Goal: Task Accomplishment & Management: Manage account settings

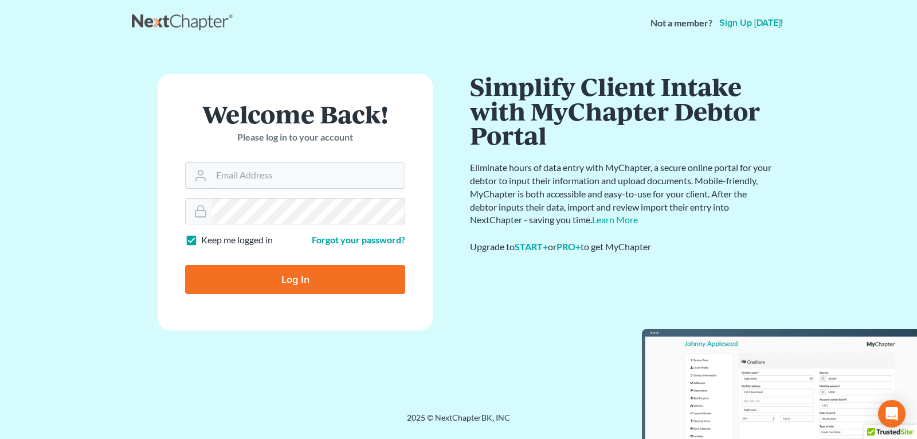
type input "[EMAIL_ADDRESS][DOMAIN_NAME]"
click at [283, 277] on input "Log In" at bounding box center [295, 279] width 220 height 29
type input "Thinking..."
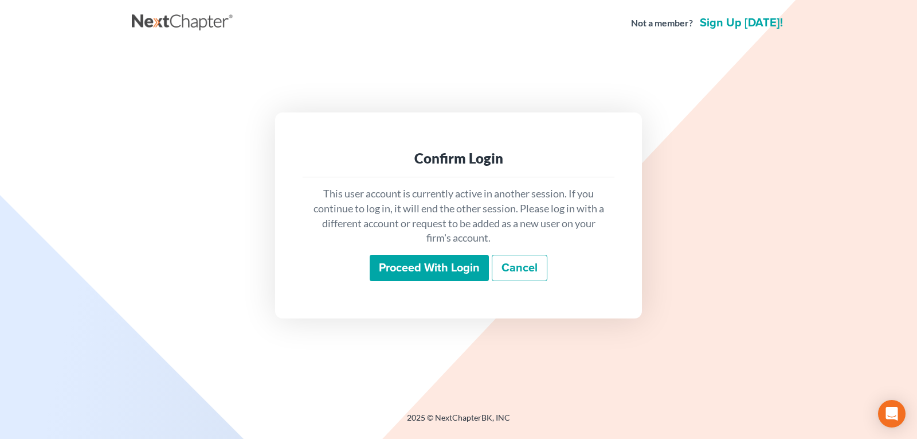
click at [411, 266] on input "Proceed with login" at bounding box center [429, 268] width 119 height 26
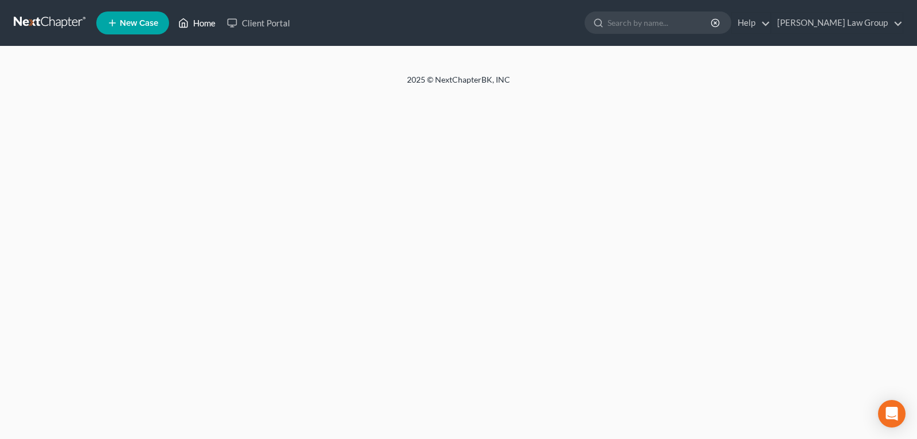
click at [195, 21] on link "Home" at bounding box center [197, 23] width 49 height 21
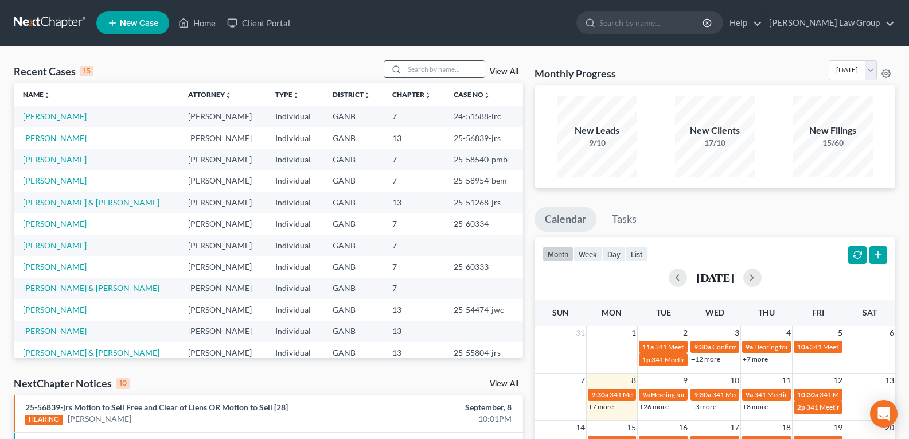
click at [420, 67] on input "search" at bounding box center [444, 69] width 80 height 17
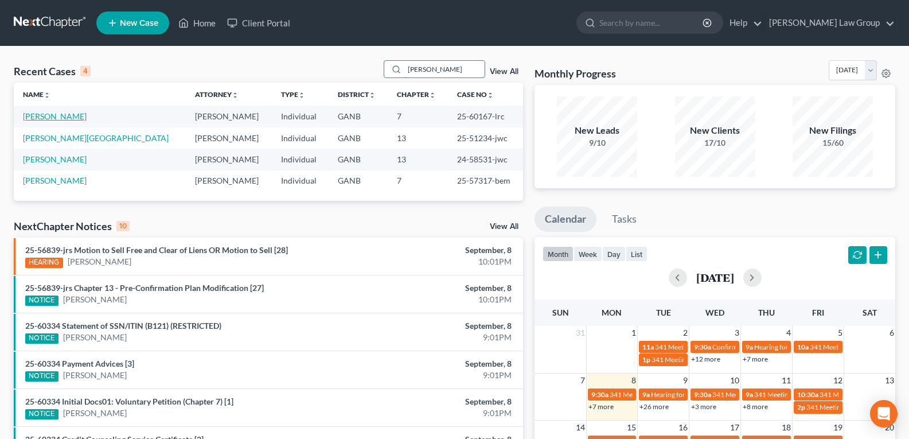
type input "[PERSON_NAME]"
click at [64, 119] on link "[PERSON_NAME]" at bounding box center [55, 116] width 64 height 10
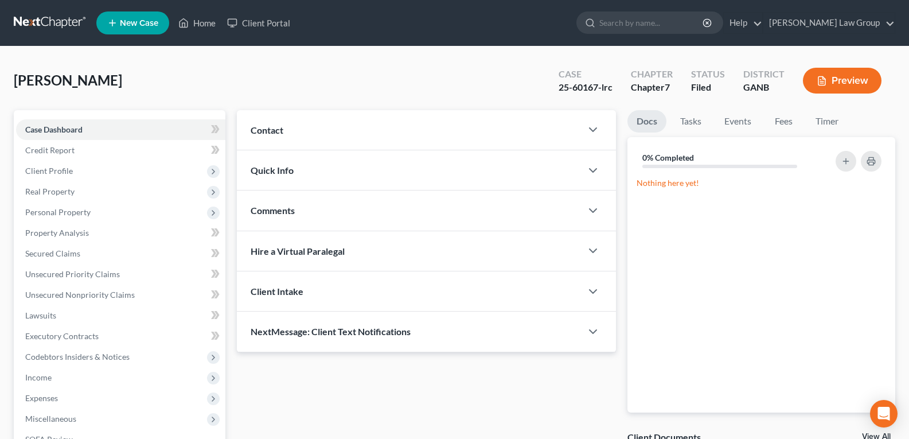
scroll to position [57, 0]
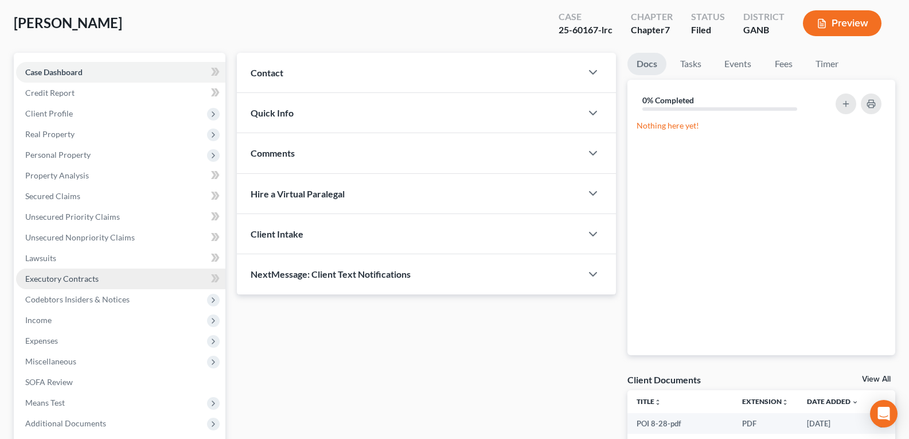
click at [54, 285] on link "Executory Contracts" at bounding box center [120, 278] width 209 height 21
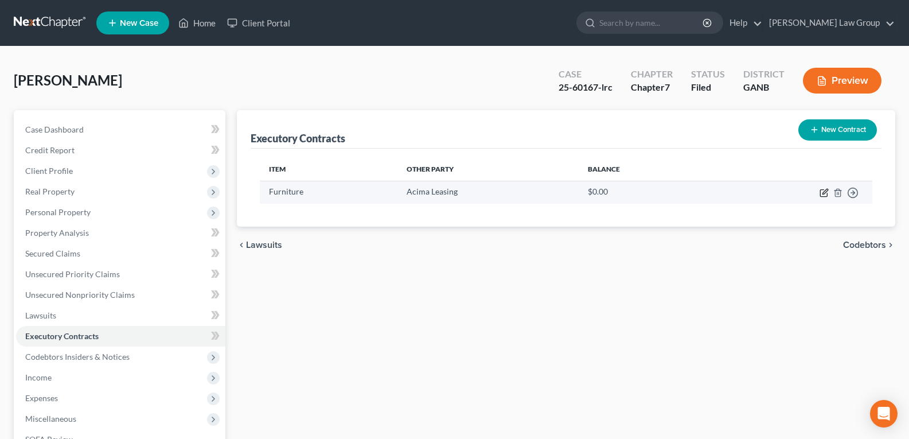
click at [824, 192] on icon "button" at bounding box center [823, 192] width 9 height 9
select select "3"
select select "46"
select select "0"
select select "2"
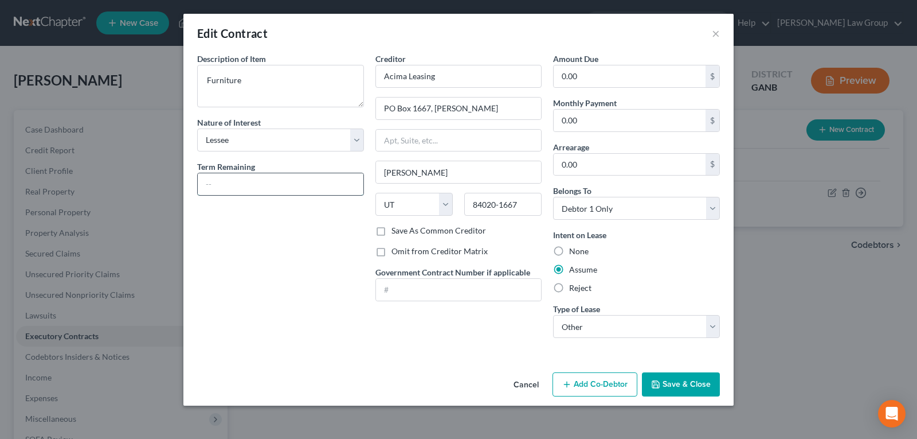
click at [268, 185] on input "text" at bounding box center [281, 184] width 166 height 22
type input "2 months"
click at [677, 388] on button "Save & Close" at bounding box center [681, 384] width 78 height 24
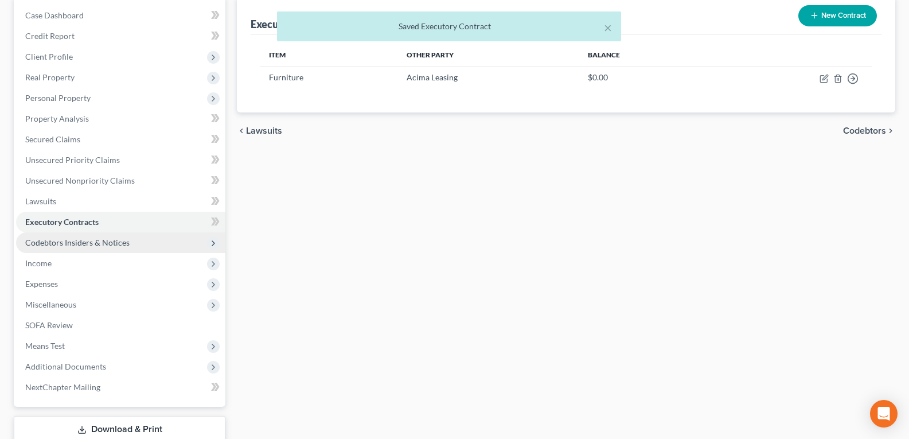
scroll to position [115, 0]
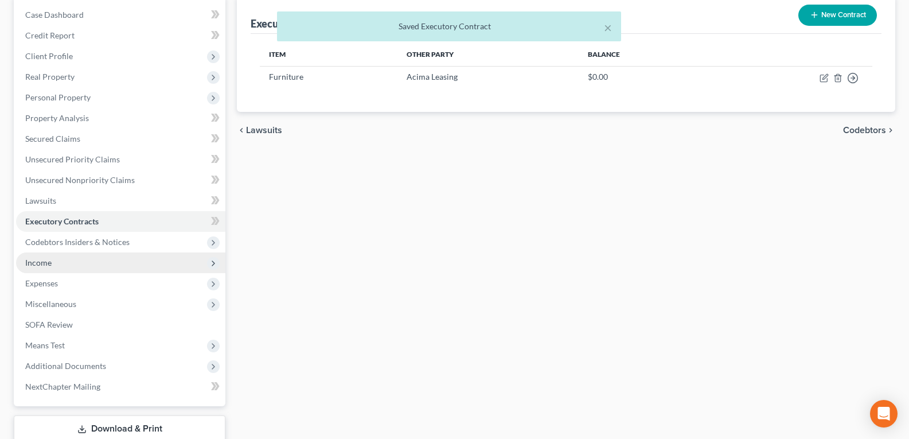
click at [42, 262] on span "Income" at bounding box center [38, 262] width 26 height 10
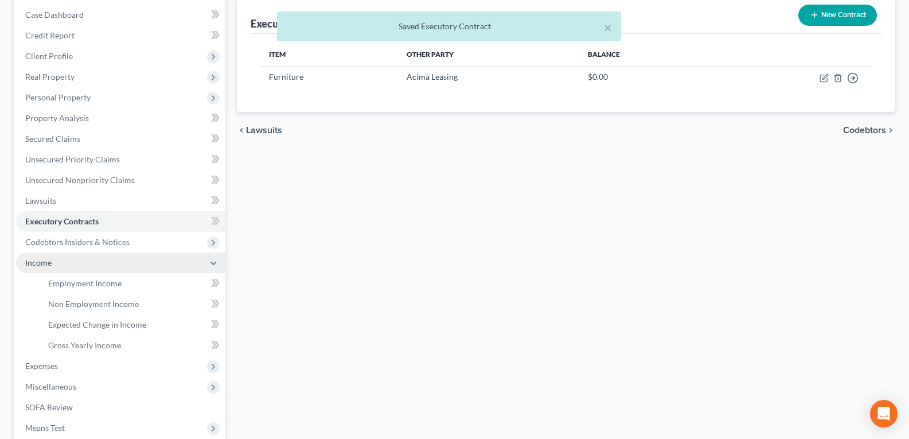
click at [42, 262] on span "Income" at bounding box center [38, 262] width 26 height 10
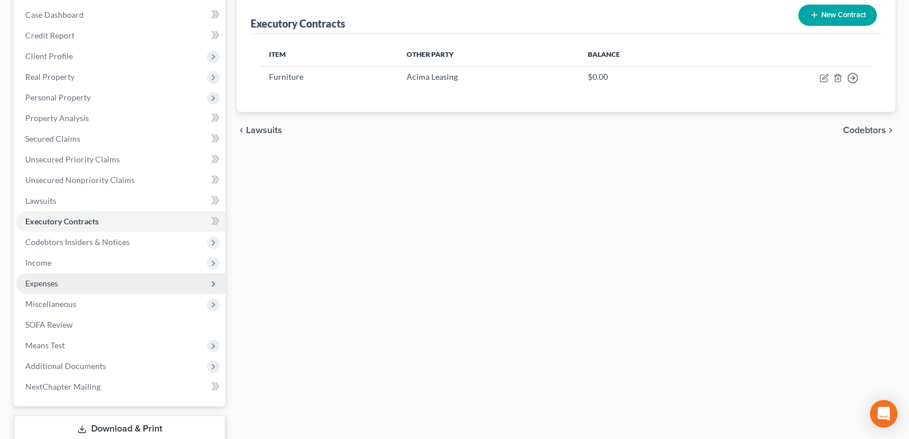
click at [57, 287] on span "Expenses" at bounding box center [41, 283] width 33 height 10
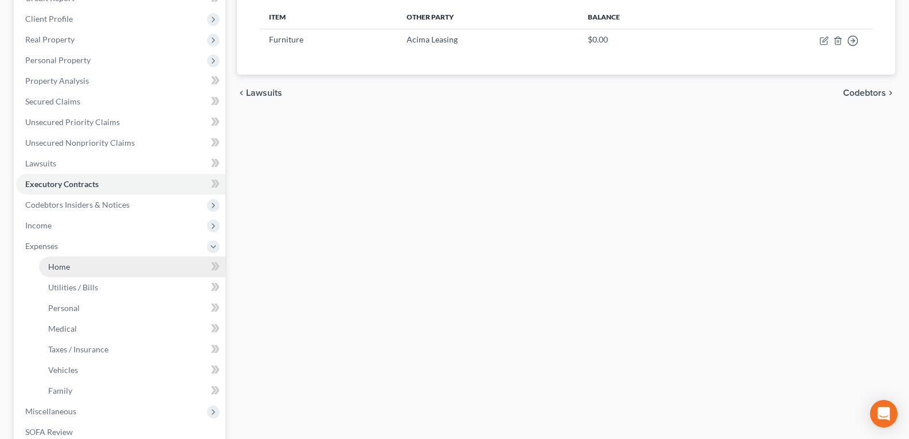
scroll to position [172, 0]
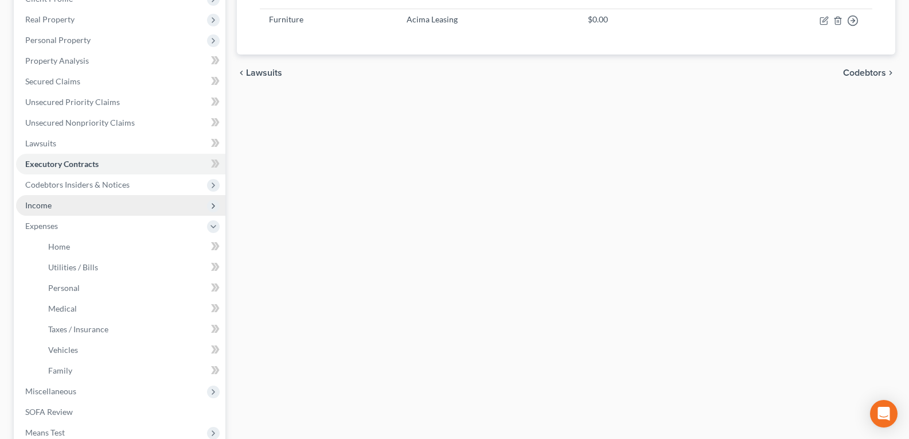
click at [53, 210] on span "Income" at bounding box center [120, 205] width 209 height 21
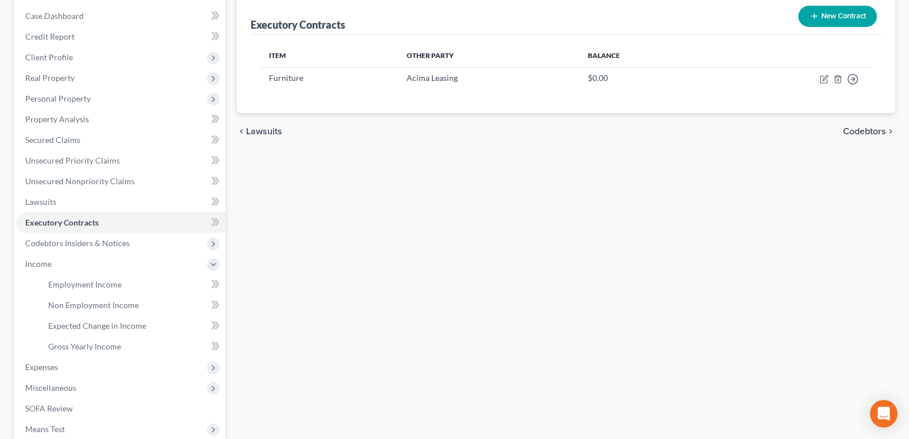
scroll to position [115, 0]
click at [83, 324] on span "Expected Change in Income" at bounding box center [97, 324] width 98 height 10
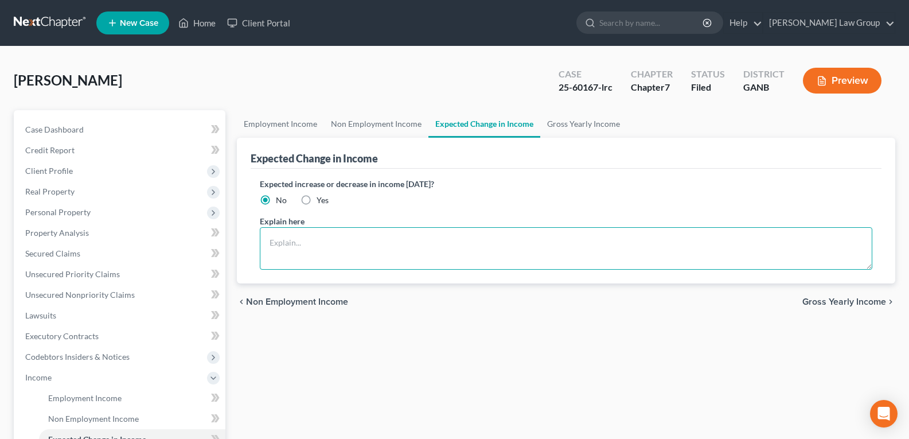
click at [326, 245] on textarea at bounding box center [566, 248] width 612 height 42
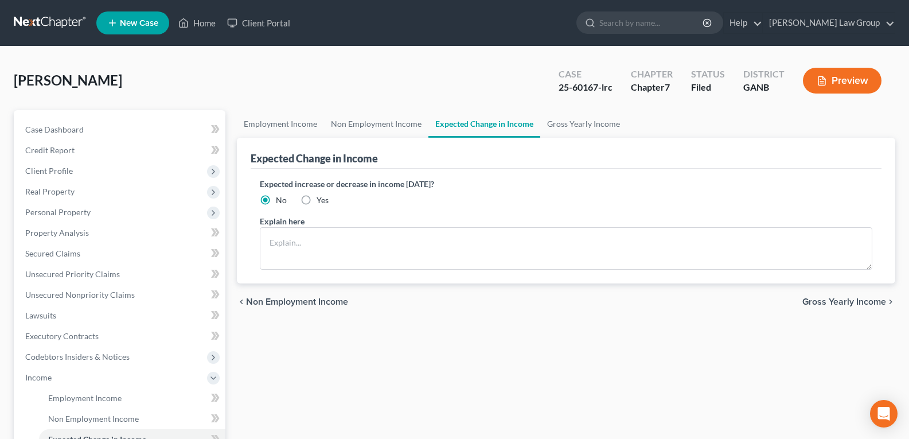
click at [316, 194] on label "Yes" at bounding box center [322, 199] width 12 height 11
click at [321, 194] on input "Yes" at bounding box center [324, 197] width 7 height 7
radio input "true"
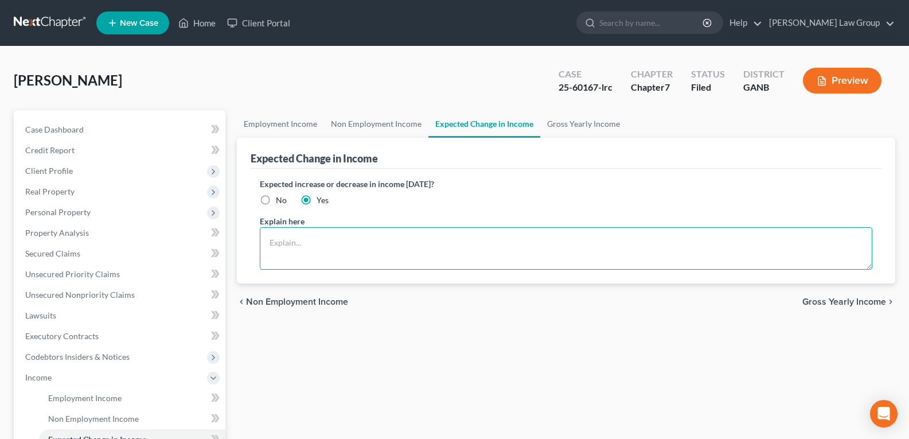
click at [310, 241] on textarea at bounding box center [566, 248] width 612 height 42
type textarea "Acima Lease will be paid off [DATE]"
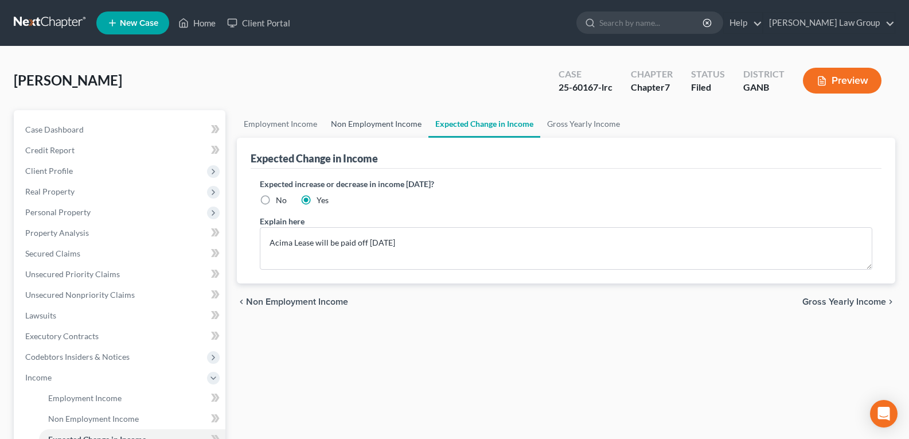
click at [379, 124] on link "Non Employment Income" at bounding box center [376, 124] width 104 height 28
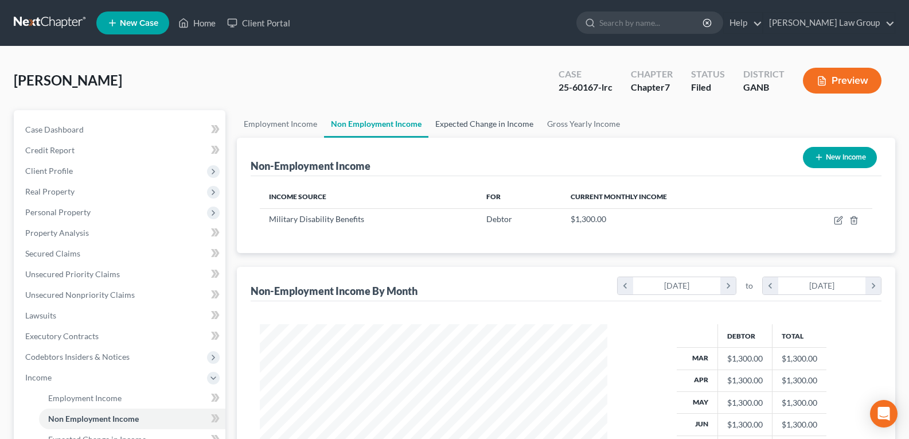
scroll to position [206, 370]
click at [481, 126] on link "Expected Change in Income" at bounding box center [484, 124] width 112 height 28
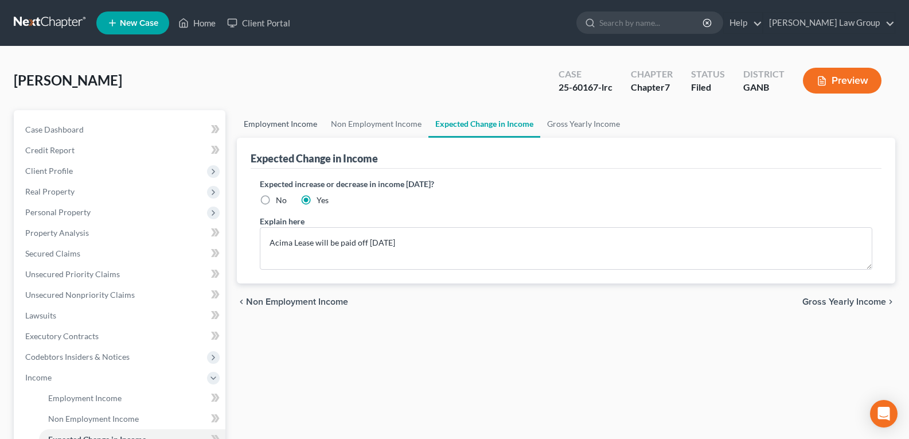
click at [306, 128] on link "Employment Income" at bounding box center [280, 124] width 87 height 28
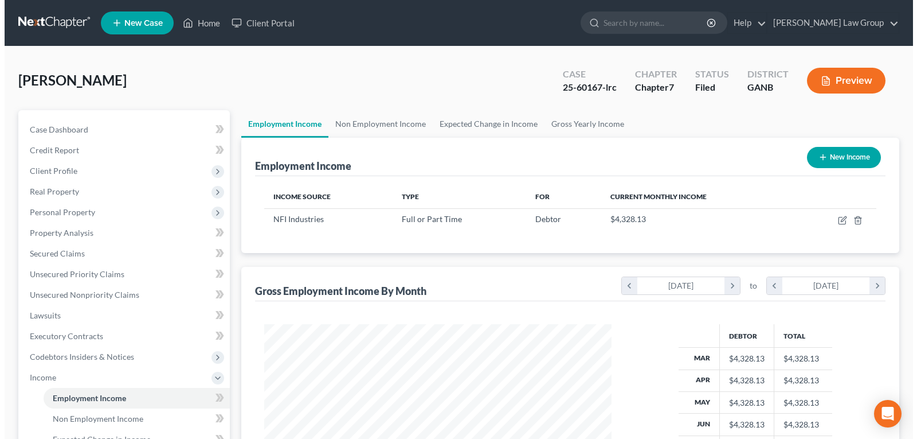
scroll to position [206, 370]
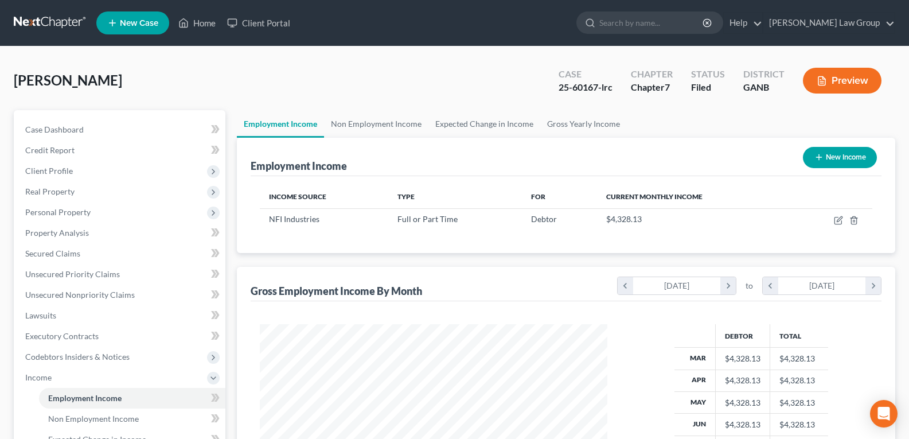
click at [850, 83] on button "Preview" at bounding box center [842, 81] width 79 height 26
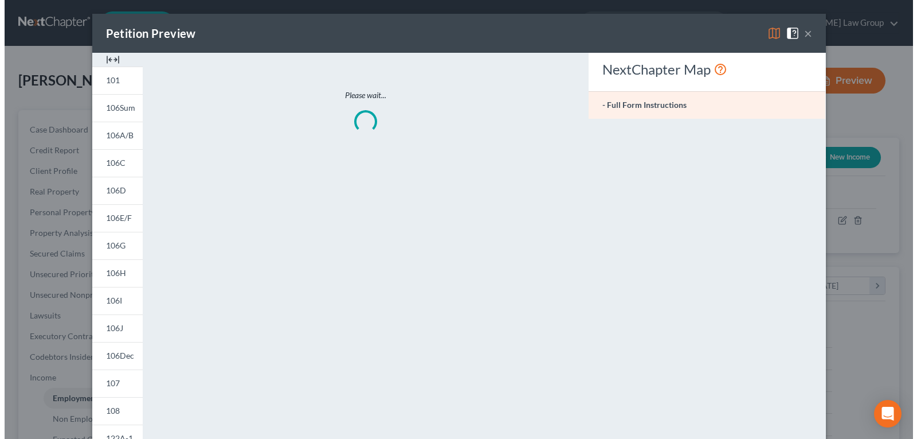
scroll to position [206, 374]
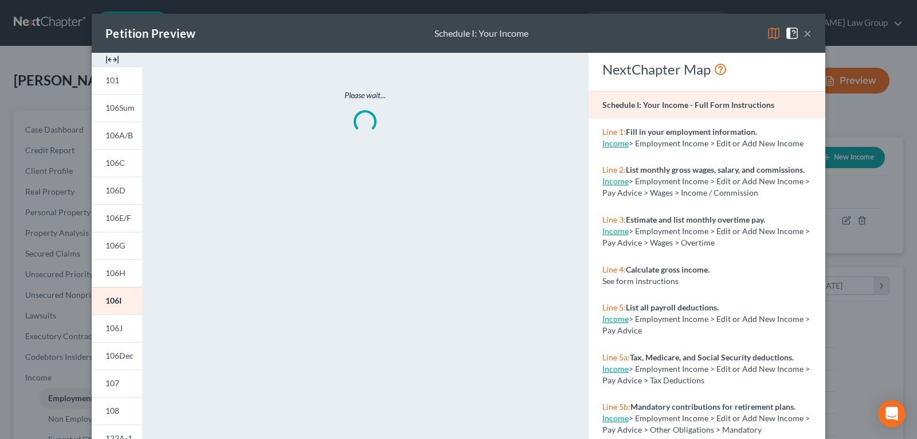
click at [100, 57] on div at bounding box center [117, 60] width 50 height 14
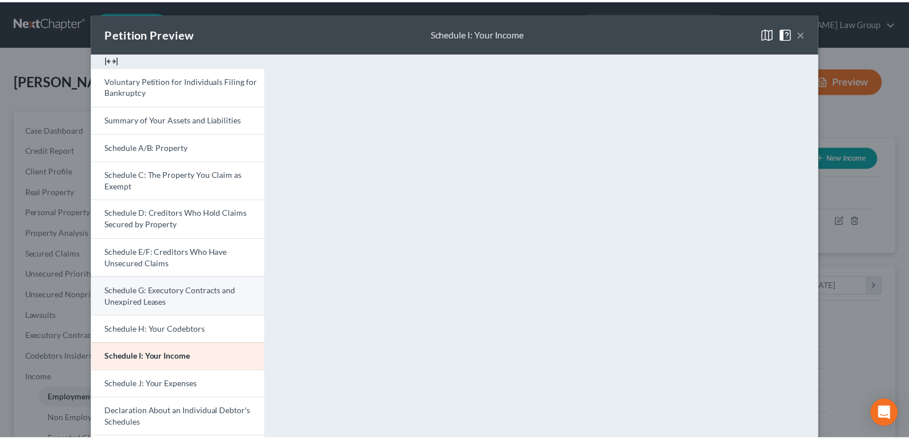
scroll to position [57, 0]
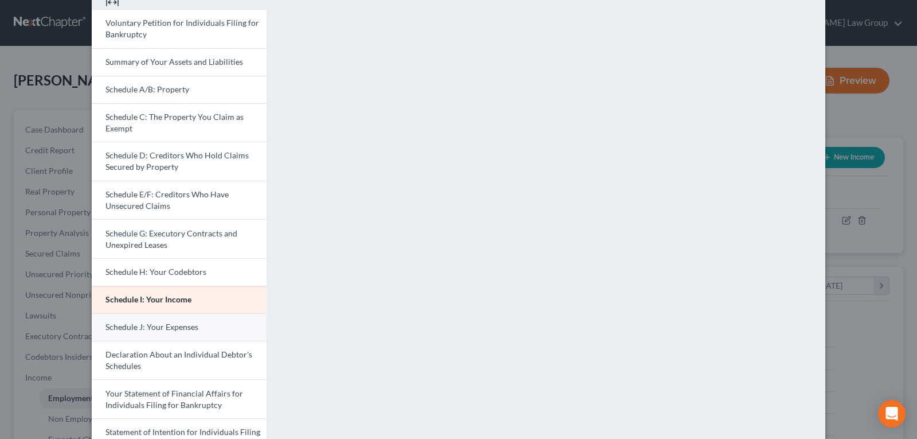
click at [138, 330] on span "Schedule J: Your Expenses" at bounding box center [151, 327] width 93 height 10
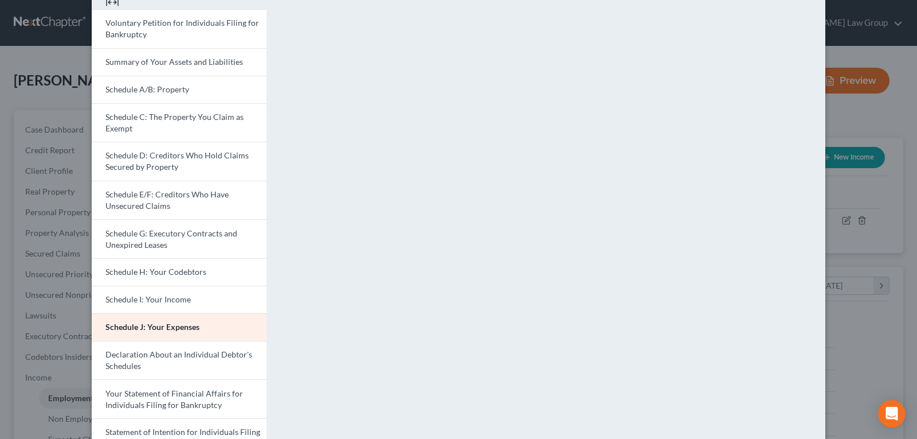
drag, startPoint x: 854, startPoint y: 29, endPoint x: 860, endPoint y: 26, distance: 6.7
click at [860, 26] on div "Petition Preview Schedule J: Your Expenses × Voluntary Petition for Individuals…" at bounding box center [458, 219] width 917 height 439
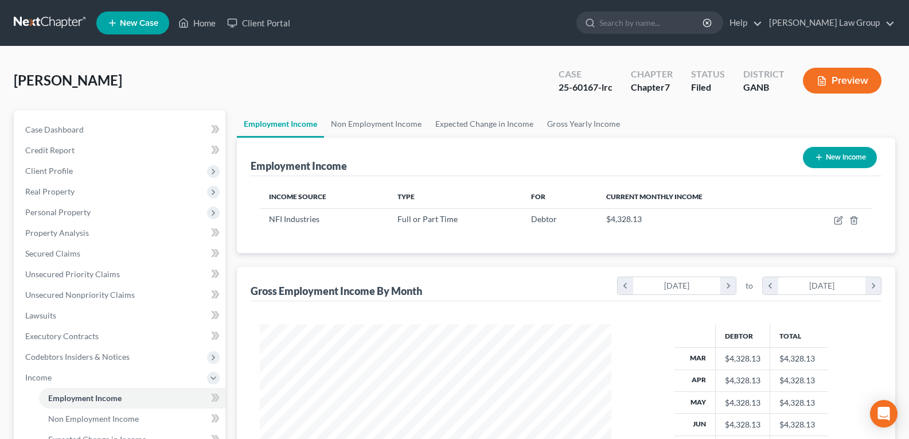
scroll to position [573039, 572874]
click at [461, 126] on link "Expected Change in Income" at bounding box center [484, 124] width 112 height 28
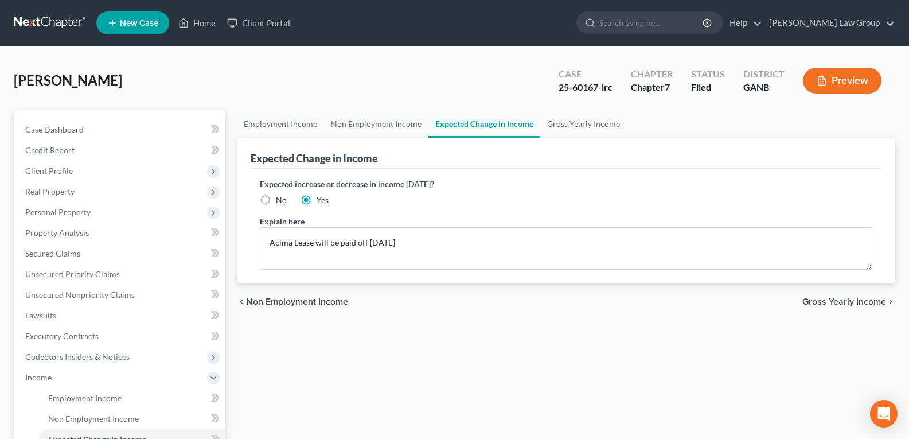
click at [390, 214] on div "Expected increase or decrease in income [DATE]? No Yes Explain here Acima Lease…" at bounding box center [566, 226] width 631 height 115
click at [316, 202] on label "Yes" at bounding box center [322, 199] width 12 height 11
click at [316, 199] on label "Yes" at bounding box center [322, 199] width 12 height 11
click at [321, 199] on input "Yes" at bounding box center [324, 197] width 7 height 7
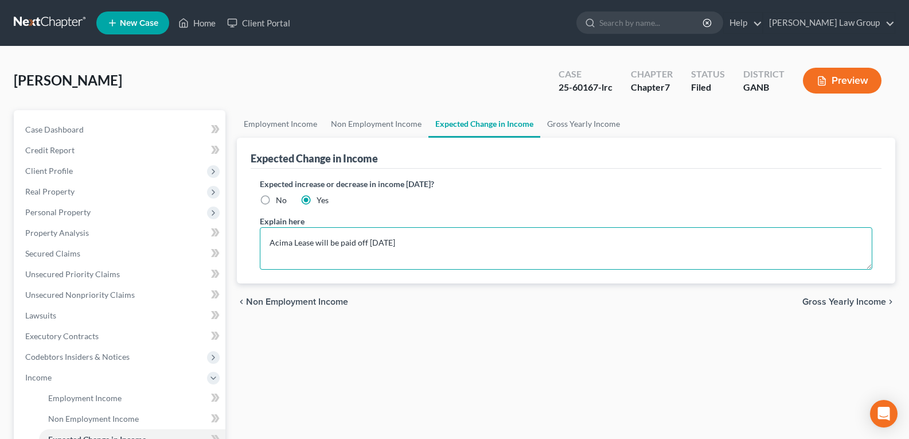
click at [415, 240] on textarea "Acima Lease will be paid off [DATE]" at bounding box center [566, 248] width 612 height 42
type textarea "Acima Lease will be paid off [DATE]"
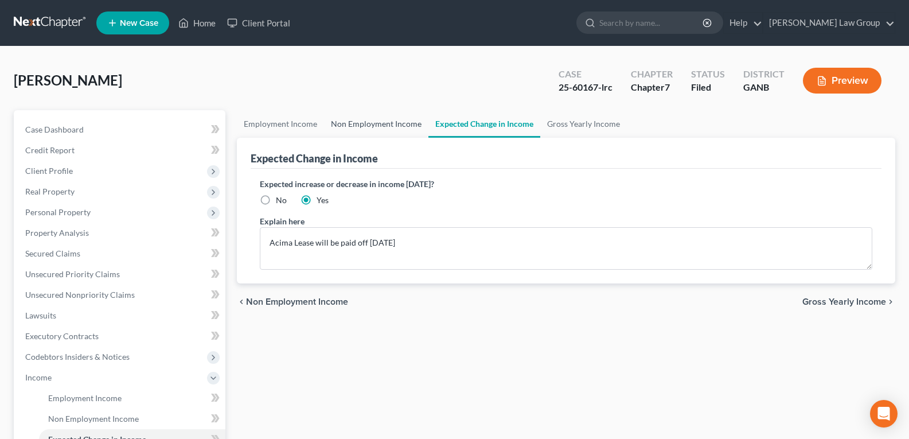
click at [383, 117] on link "Non Employment Income" at bounding box center [376, 124] width 104 height 28
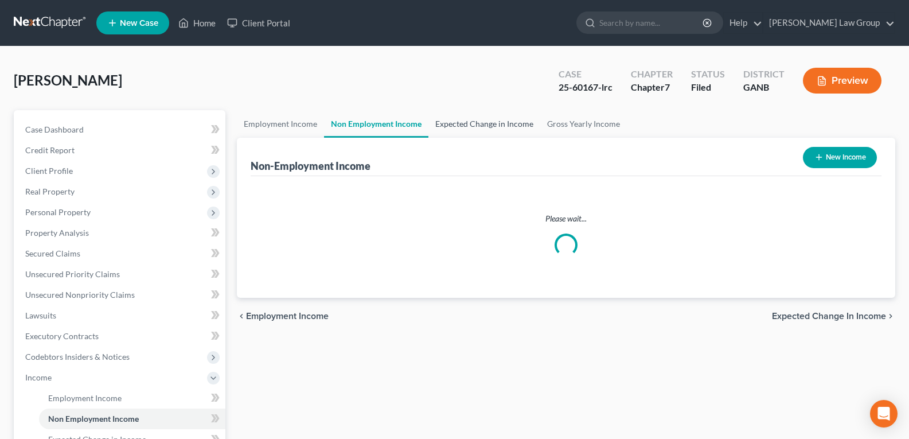
click at [453, 127] on link "Expected Change in Income" at bounding box center [484, 124] width 112 height 28
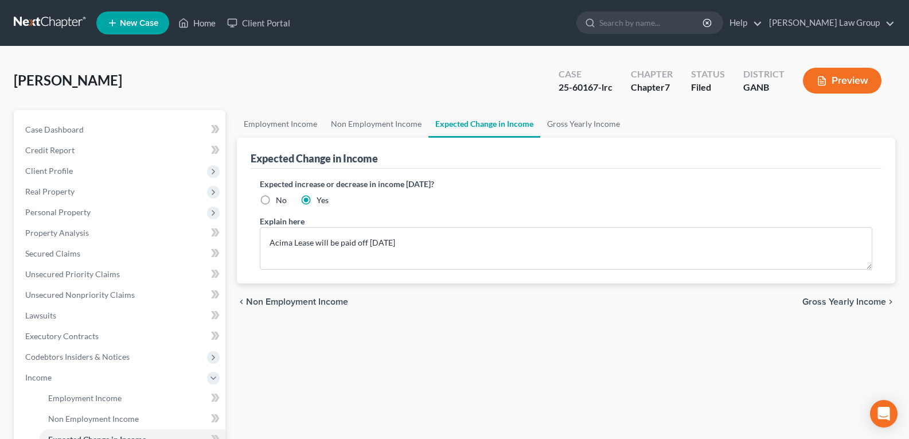
click at [837, 78] on button "Preview" at bounding box center [842, 81] width 79 height 26
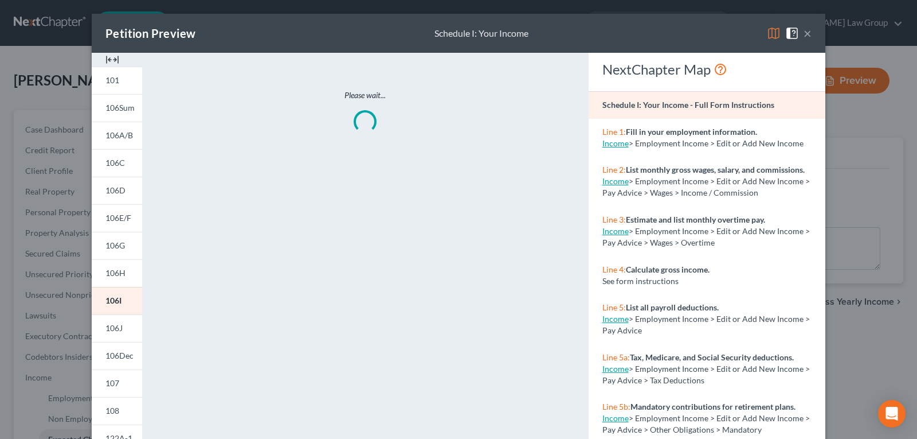
click at [112, 63] on img at bounding box center [112, 60] width 14 height 14
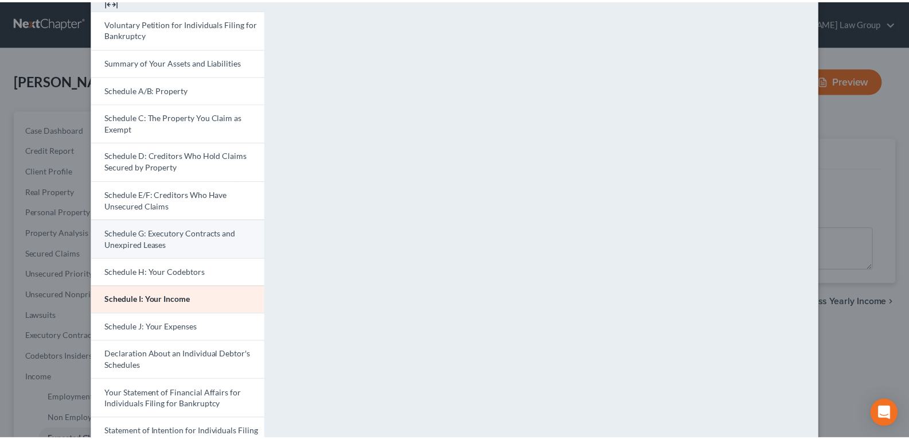
scroll to position [115, 0]
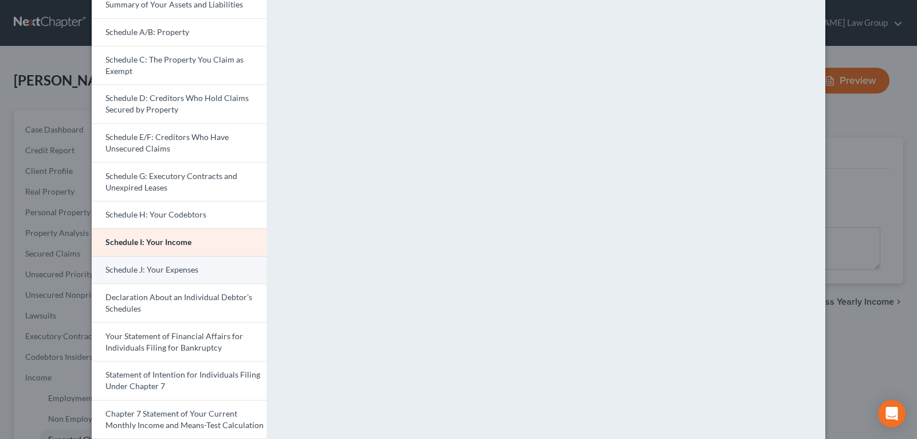
click at [149, 271] on span "Schedule J: Your Expenses" at bounding box center [151, 269] width 93 height 10
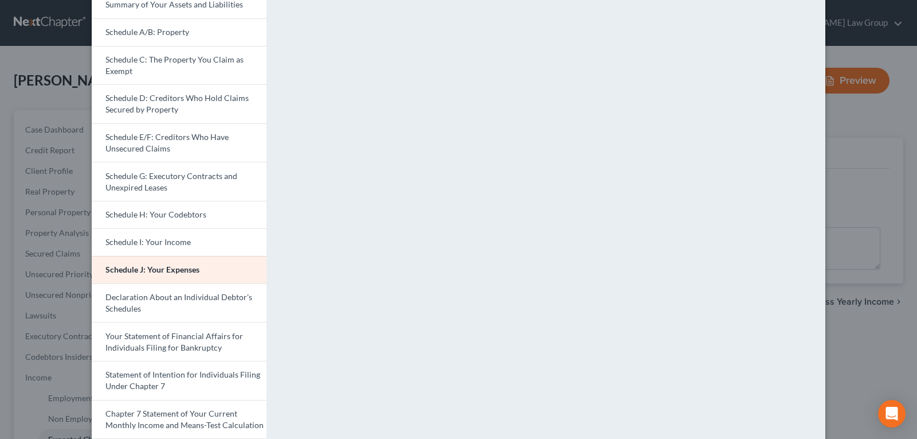
click at [862, 162] on div "Petition Preview Schedule J: Your Expenses × Voluntary Petition for Individuals…" at bounding box center [458, 219] width 917 height 439
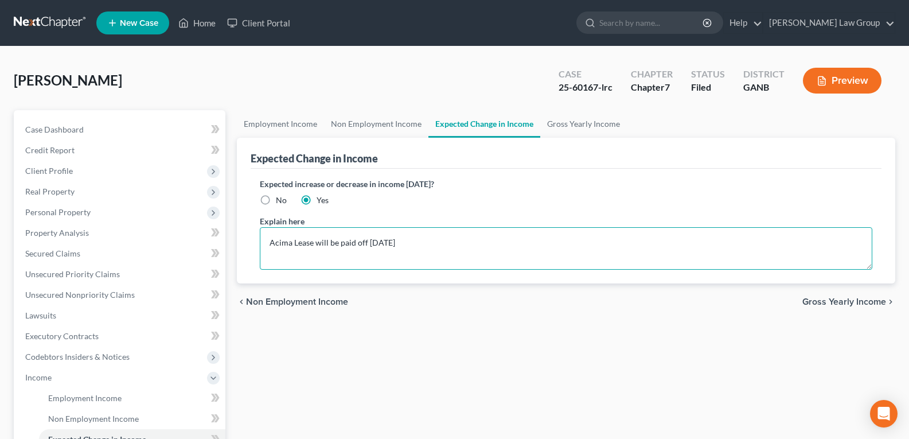
click at [424, 248] on textarea "Acima Lease will be paid off [DATE]" at bounding box center [566, 248] width 612 height 42
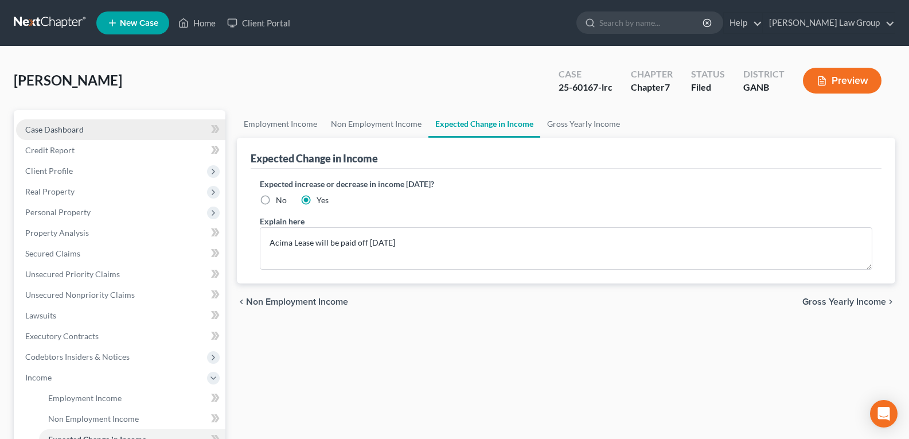
click at [76, 125] on span "Case Dashboard" at bounding box center [54, 129] width 58 height 10
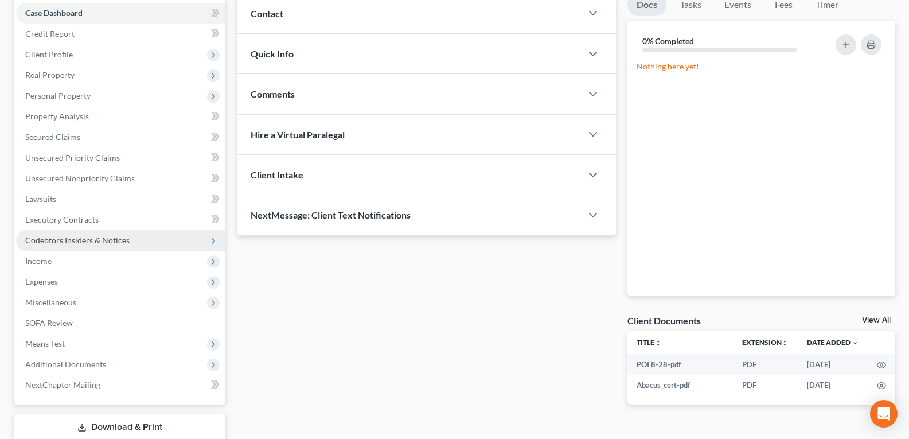
scroll to position [172, 0]
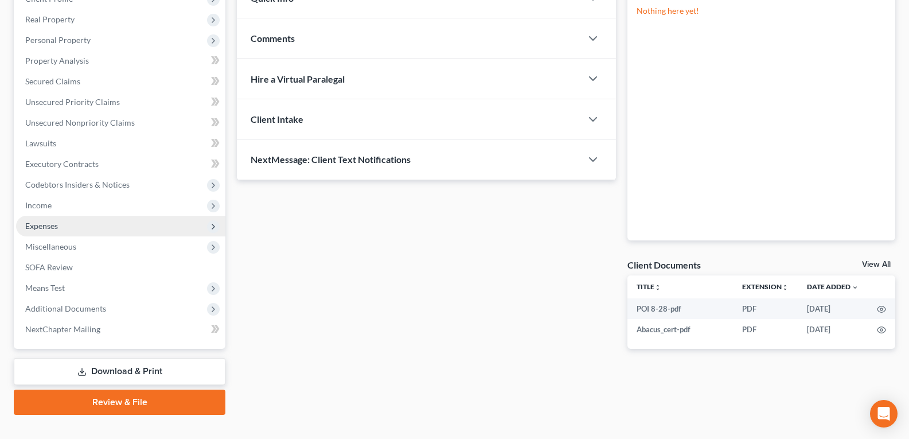
click at [44, 225] on span "Expenses" at bounding box center [41, 226] width 33 height 10
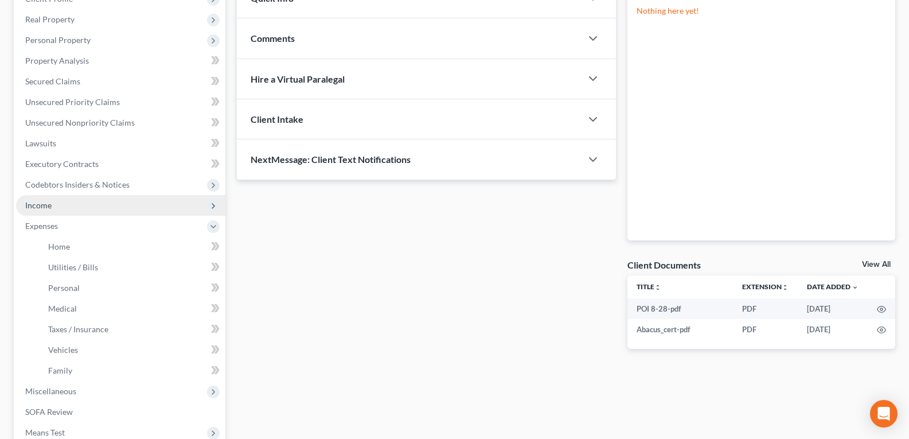
click at [44, 209] on span "Income" at bounding box center [38, 205] width 26 height 10
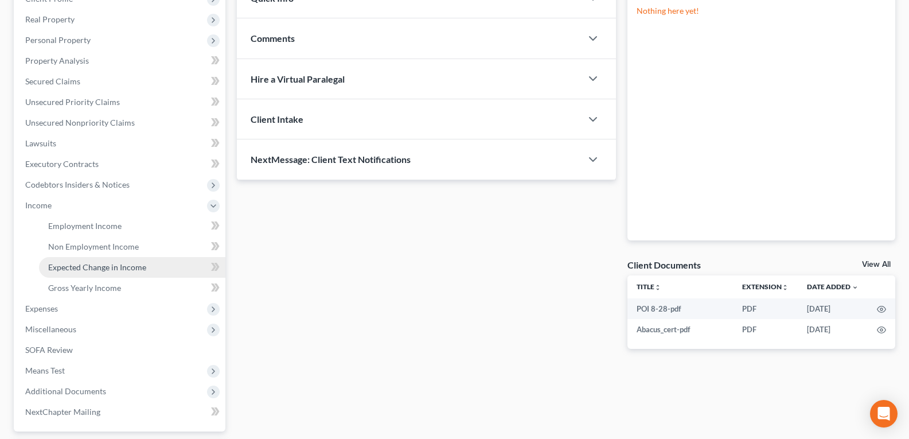
click at [71, 266] on span "Expected Change in Income" at bounding box center [97, 267] width 98 height 10
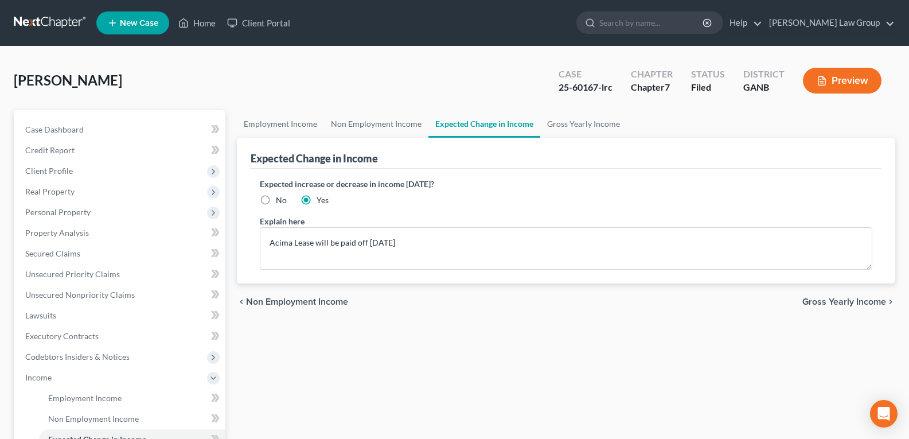
click at [823, 83] on line "button" at bounding box center [821, 83] width 3 height 0
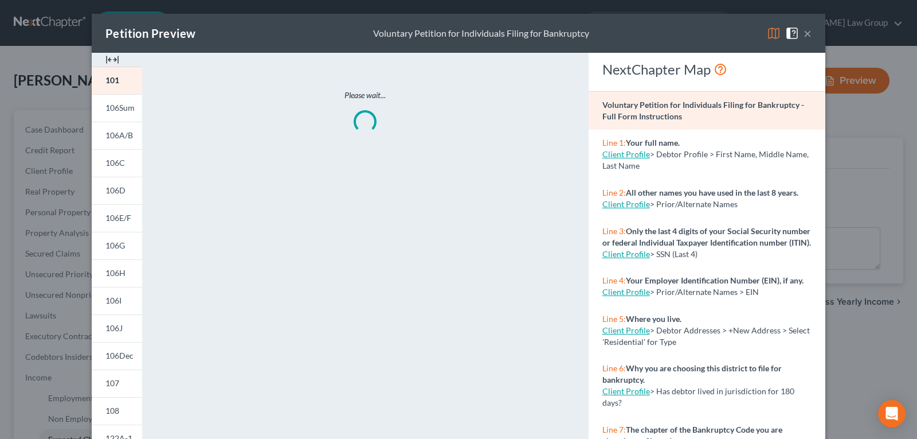
click at [109, 56] on img at bounding box center [112, 60] width 14 height 14
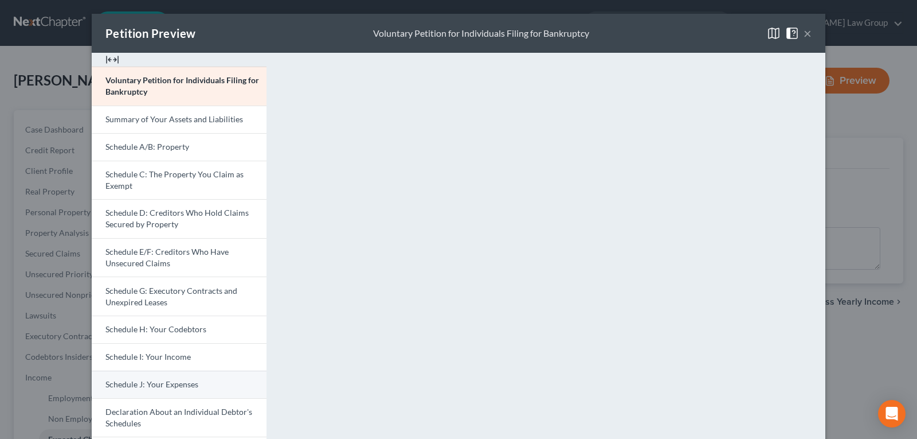
click at [141, 392] on link "Schedule J: Your Expenses" at bounding box center [179, 384] width 175 height 28
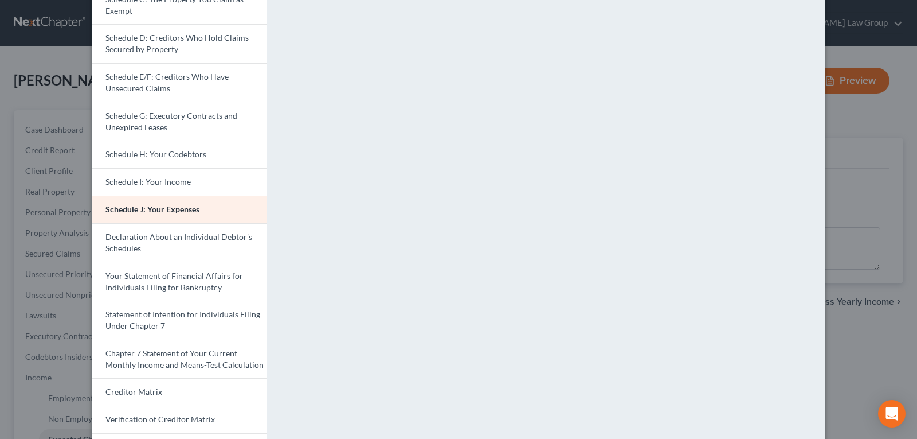
scroll to position [55, 0]
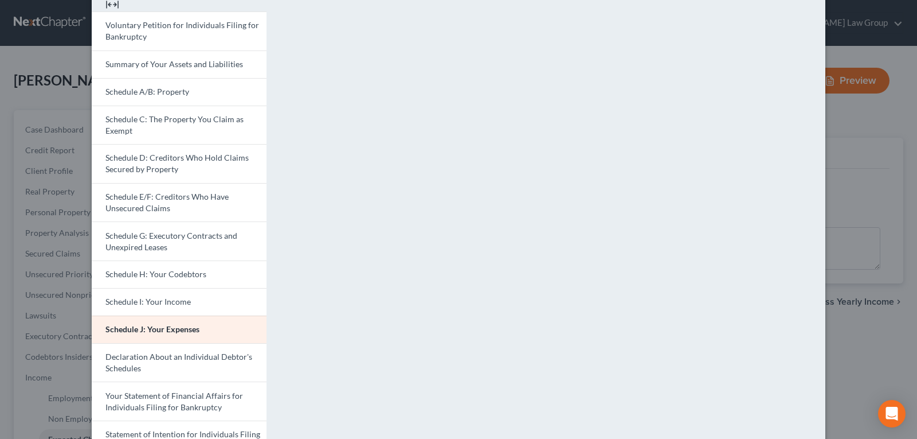
click at [844, 18] on div "Petition Preview Schedule J: Your Expenses × Voluntary Petition for Individuals…" at bounding box center [458, 219] width 917 height 439
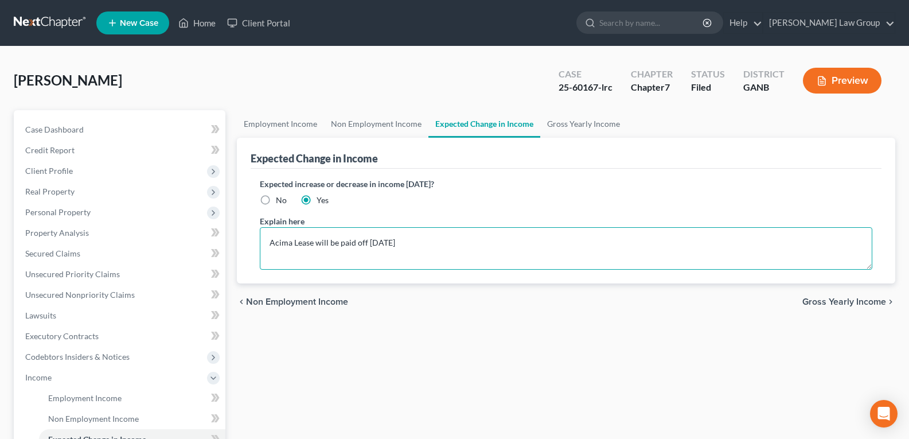
click at [428, 246] on textarea "Acima Lease will be paid off [DATE]" at bounding box center [566, 248] width 612 height 42
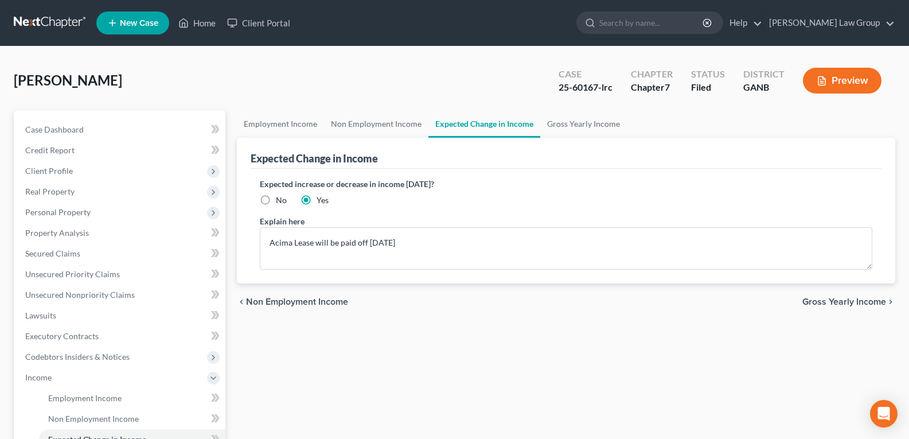
click at [276, 202] on label "No" at bounding box center [281, 199] width 11 height 11
click at [280, 202] on input "No" at bounding box center [283, 197] width 7 height 7
radio input "true"
click at [836, 83] on button "Preview" at bounding box center [842, 81] width 79 height 26
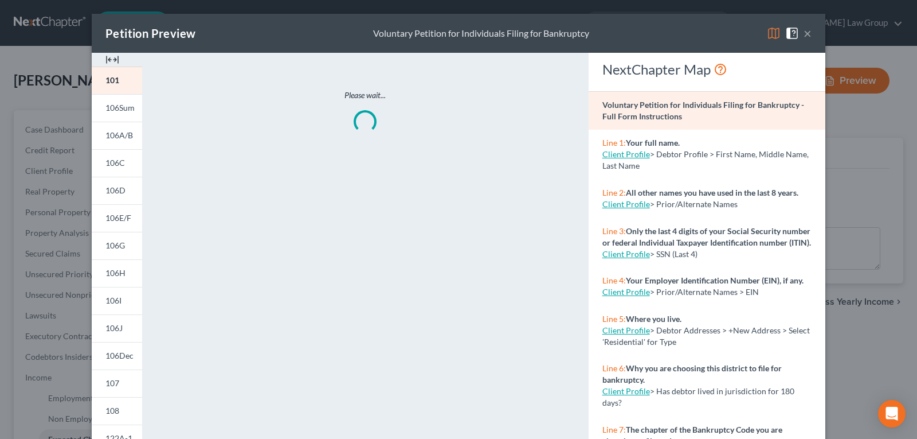
click at [105, 57] on img at bounding box center [112, 60] width 14 height 14
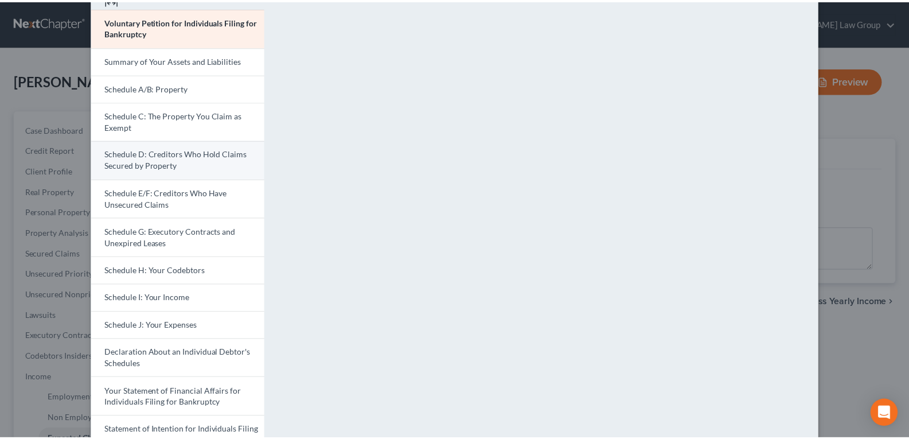
scroll to position [115, 0]
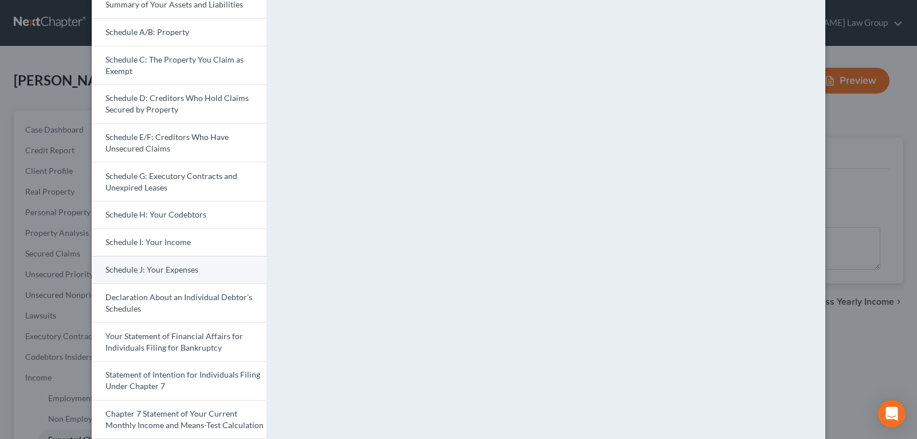
click at [135, 273] on span "Schedule J: Your Expenses" at bounding box center [151, 269] width 93 height 10
click at [859, 190] on div "Petition Preview Schedule J: Your Expenses × Voluntary Petition for Individuals…" at bounding box center [458, 219] width 917 height 439
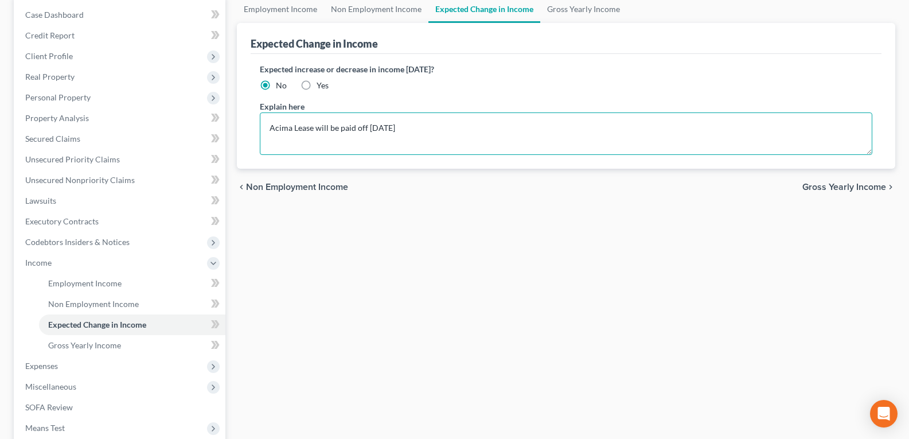
click at [418, 123] on textarea "Acima Lease will be paid off [DATE]" at bounding box center [566, 133] width 612 height 42
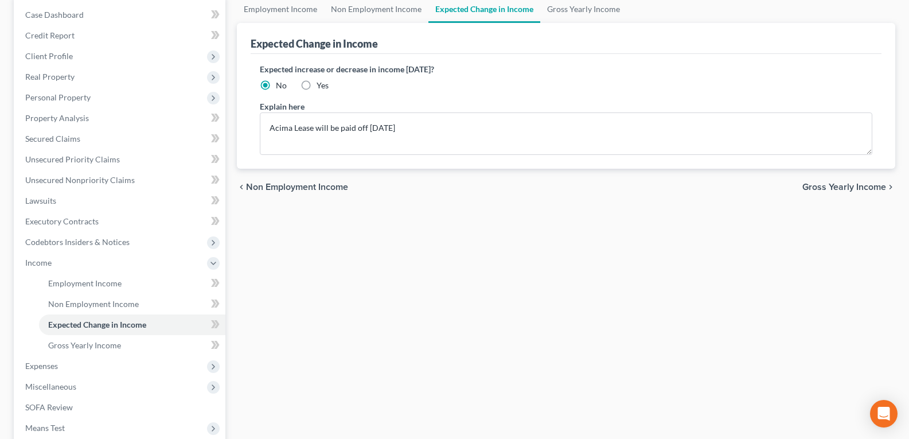
click at [316, 84] on label "Yes" at bounding box center [322, 85] width 12 height 11
click at [321, 84] on input "Yes" at bounding box center [324, 83] width 7 height 7
radio input "true"
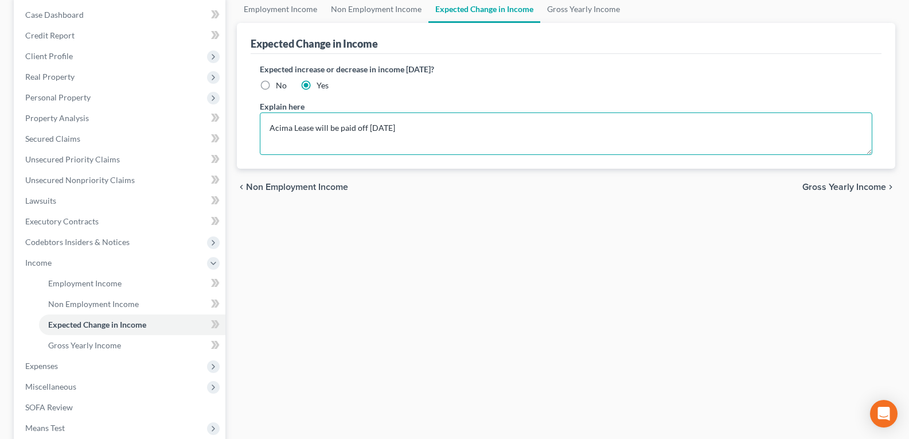
click at [445, 122] on textarea "Acima Lease will be paid off [DATE]" at bounding box center [566, 133] width 612 height 42
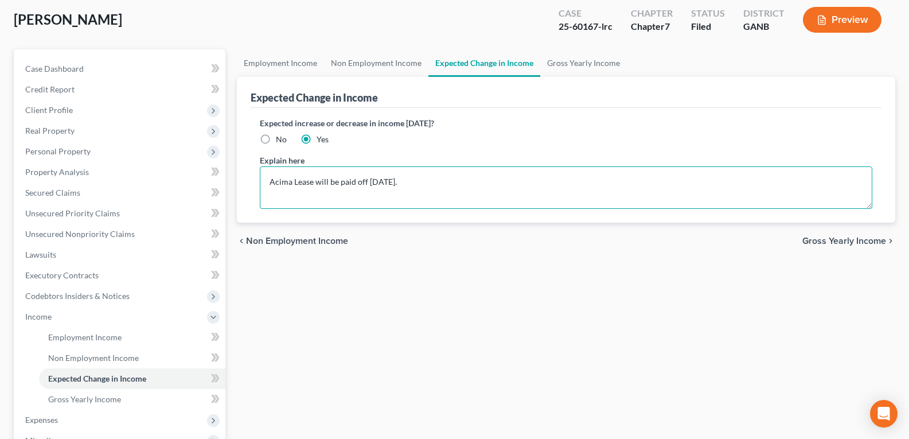
scroll to position [0, 0]
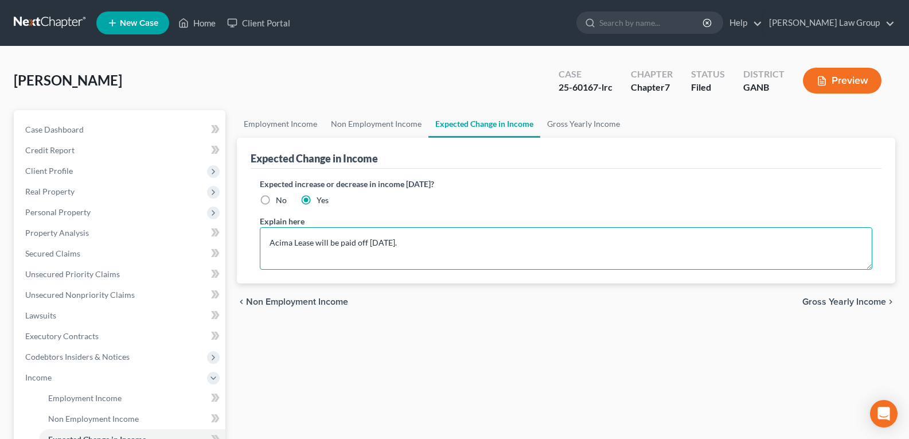
click at [458, 242] on textarea "Acima Lease will be paid off in 2 months." at bounding box center [566, 248] width 612 height 42
drag, startPoint x: 440, startPoint y: 239, endPoint x: 123, endPoint y: 259, distance: 317.6
click at [119, 263] on div "Petition Navigation Case Dashboard Payments Invoices Payments Payments Credit R…" at bounding box center [454, 389] width 893 height 559
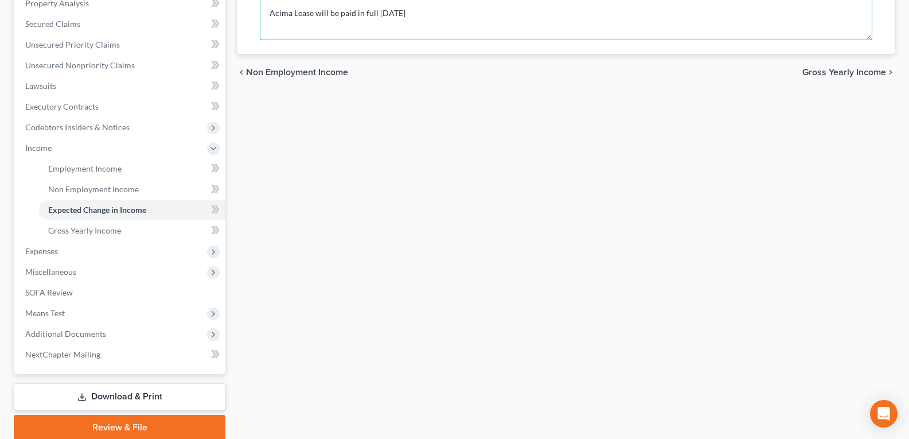
scroll to position [57, 0]
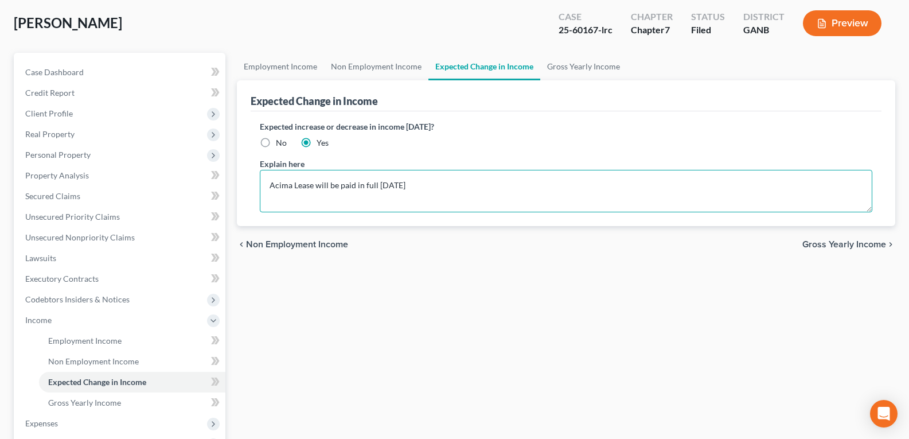
type textarea "Acima Lease will be paid in full in 2 months"
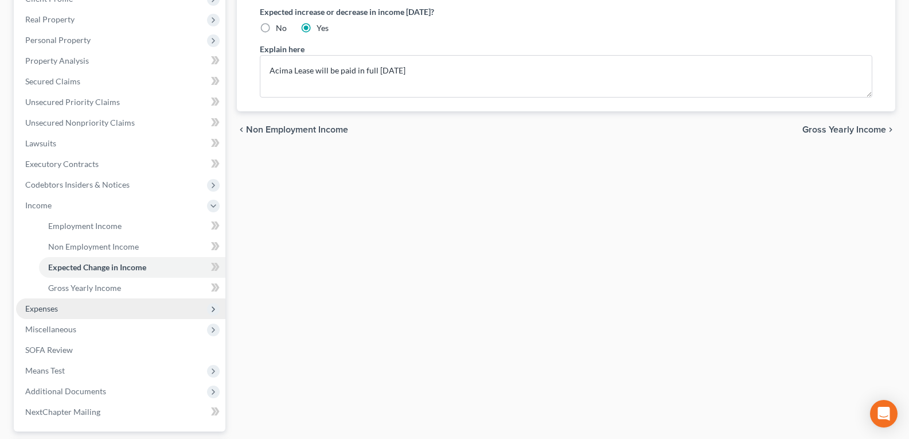
click at [53, 311] on span "Expenses" at bounding box center [41, 308] width 33 height 10
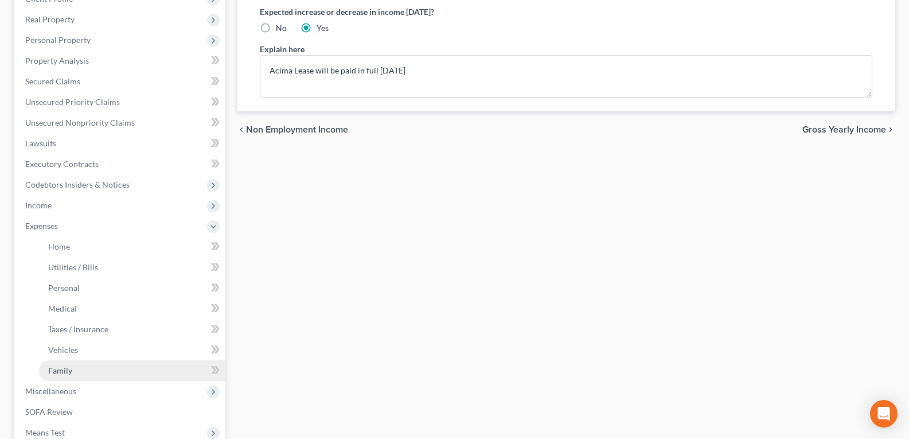
click at [67, 371] on span "Family" at bounding box center [60, 370] width 24 height 10
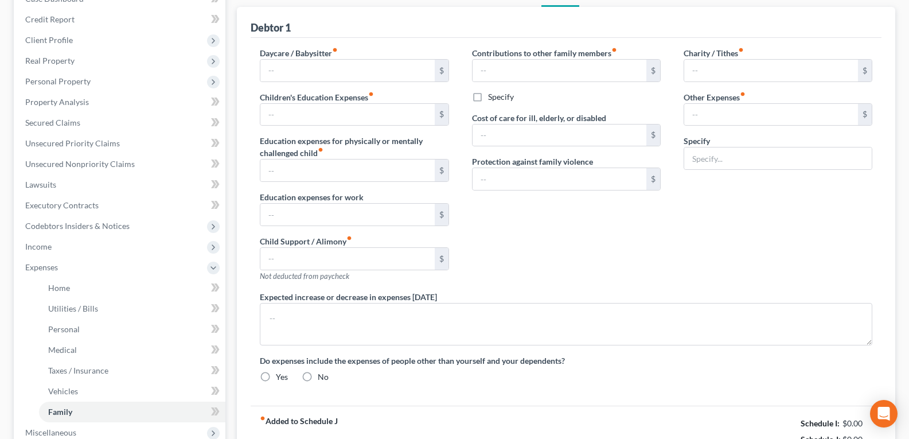
type input "150.00"
type input "0.00"
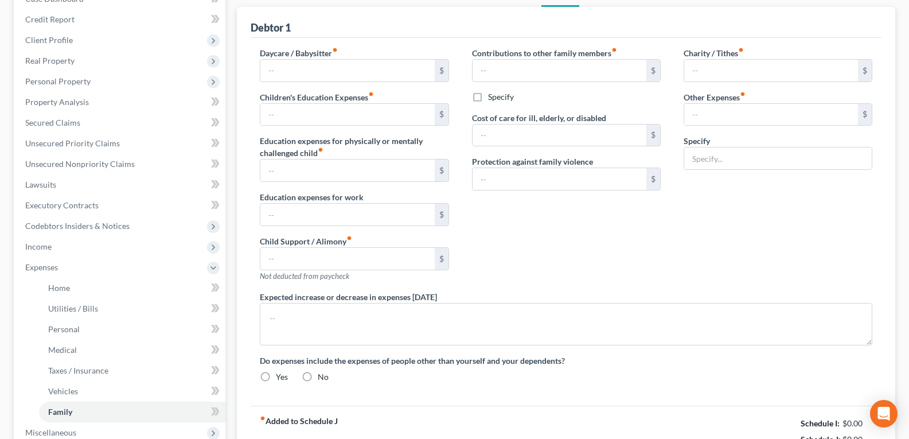
type input "0.00"
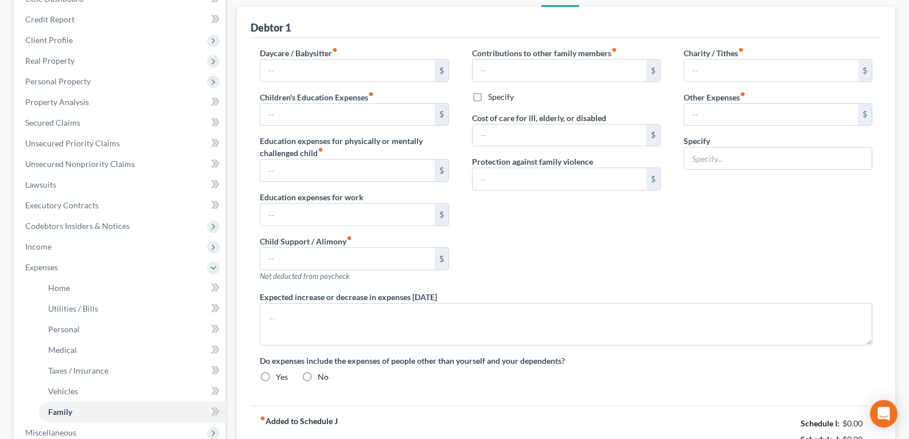
radio input "true"
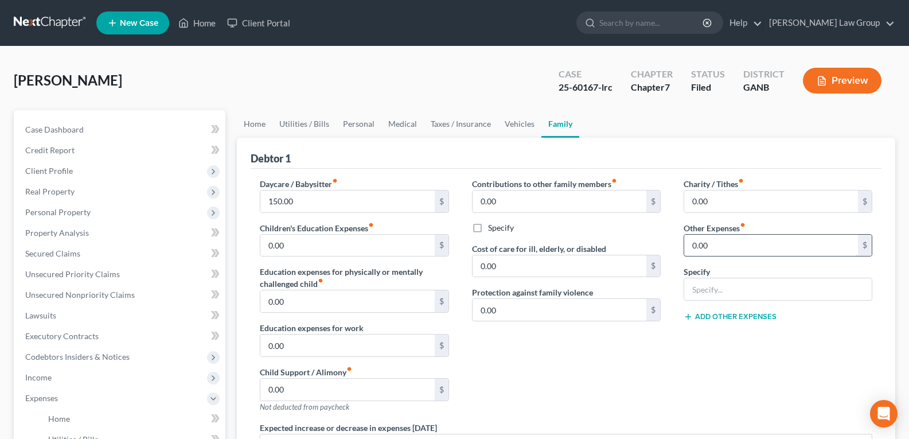
click at [727, 243] on input "0.00" at bounding box center [771, 245] width 174 height 22
type input "152.78"
type input "A"
type input "L"
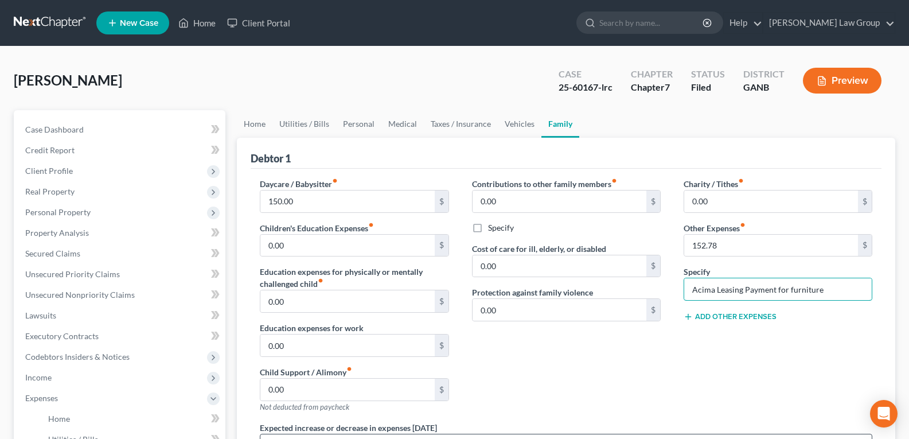
type input "Acima Leasing Payment for furniture"
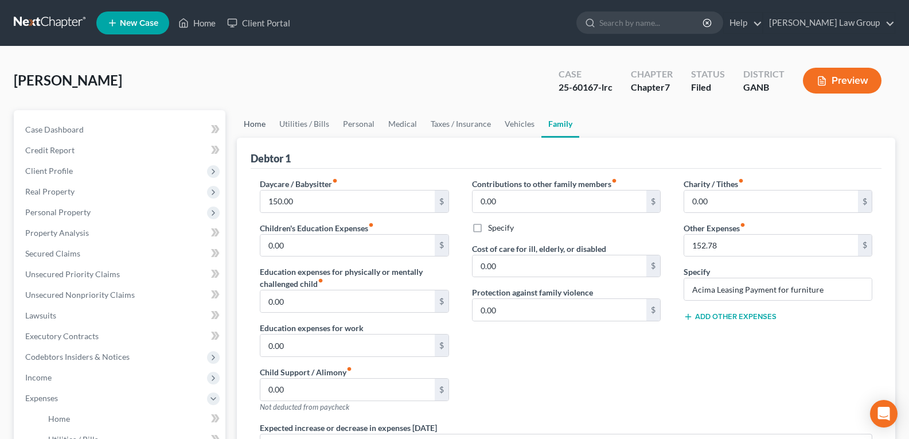
click at [260, 123] on link "Home" at bounding box center [255, 124] width 36 height 28
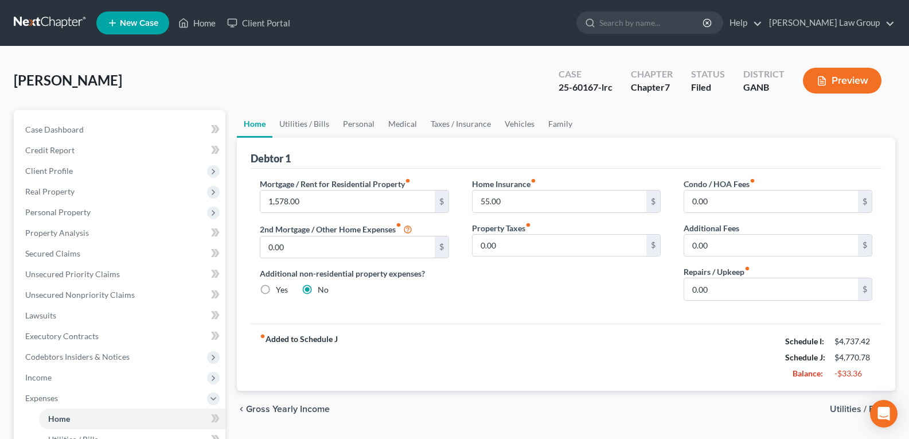
click at [559, 311] on div "Mortgage / Rent for Residential Property fiber_manual_record 1,578.00 $ 2nd Mor…" at bounding box center [566, 246] width 631 height 155
click at [501, 302] on div "Home Insurance fiber_manual_record 55.00 $ Property Taxes fiber_manual_record 0…" at bounding box center [566, 244] width 212 height 132
click at [201, 27] on link "Home" at bounding box center [197, 23] width 49 height 21
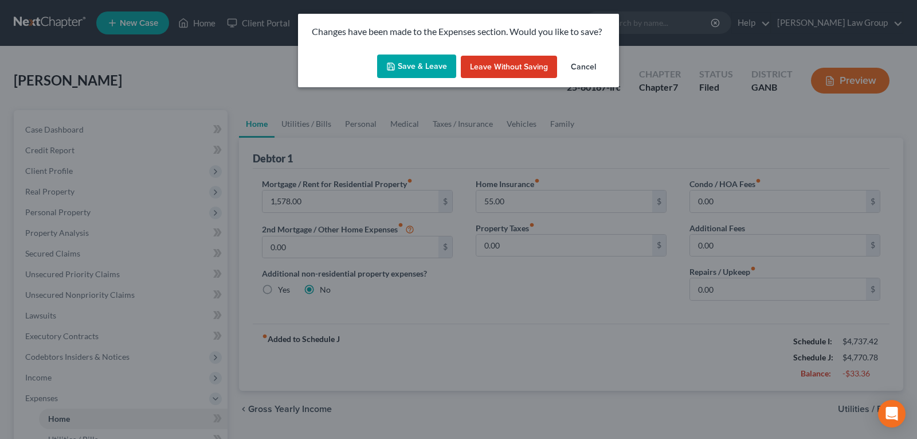
click at [385, 62] on button "Save & Leave" at bounding box center [416, 66] width 79 height 24
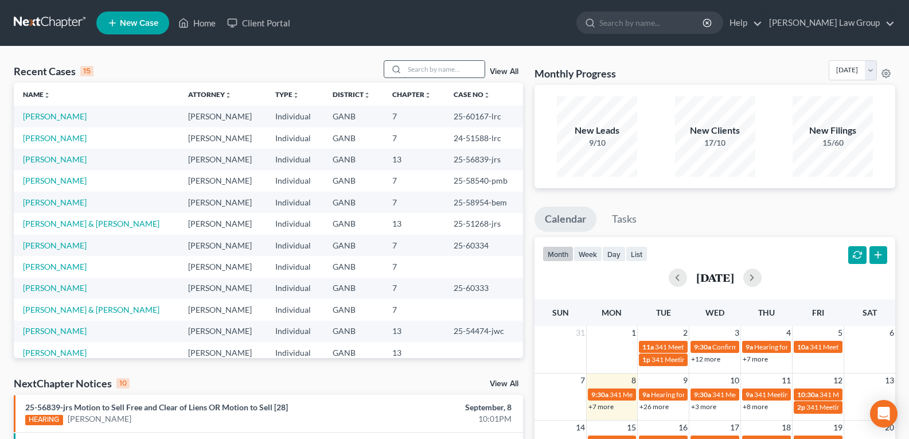
click at [424, 66] on input "search" at bounding box center [444, 69] width 80 height 17
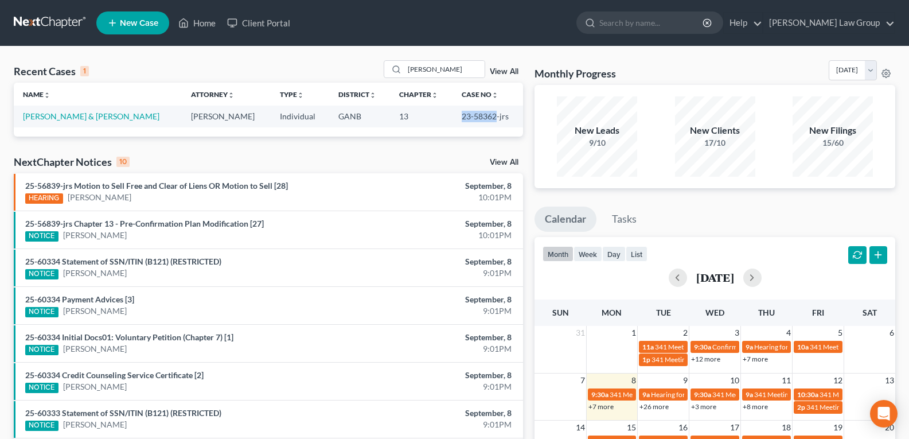
drag, startPoint x: 441, startPoint y: 114, endPoint x: 483, endPoint y: 119, distance: 41.6
click at [483, 119] on td "23-58362-jrs" at bounding box center [487, 115] width 71 height 21
copy td "23-58362"
click at [440, 69] on input "cordell" at bounding box center [444, 69] width 80 height 17
click at [197, 19] on link "Home" at bounding box center [197, 23] width 49 height 21
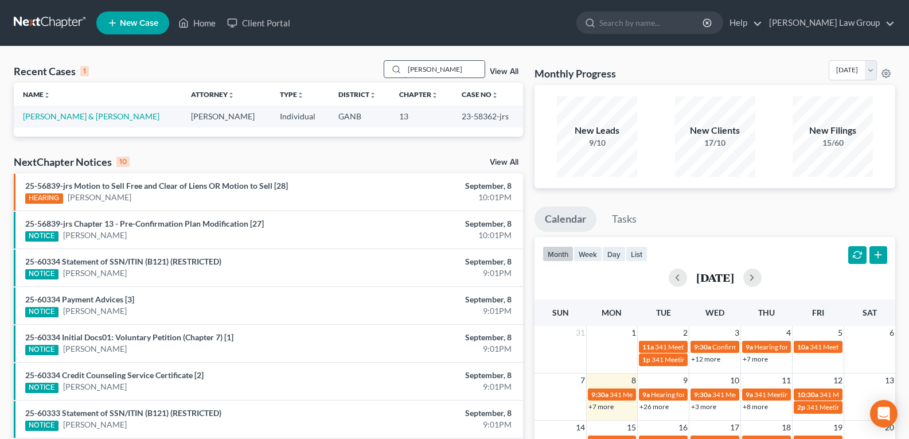
click at [463, 74] on input "cordell" at bounding box center [444, 69] width 80 height 17
type input "c"
click at [452, 25] on ul "New Case Home Client Portal - No Result - See all results Or Press Enter... Hel…" at bounding box center [495, 23] width 799 height 30
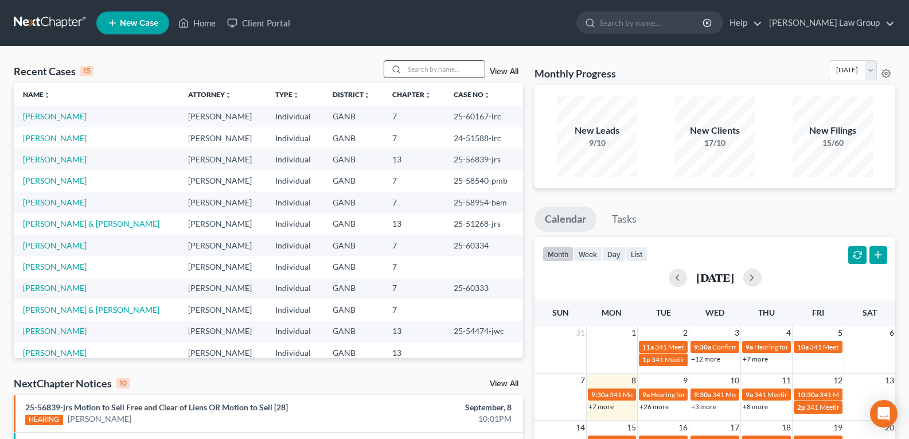
drag, startPoint x: 406, startPoint y: 63, endPoint x: 426, endPoint y: 74, distance: 22.3
click at [418, 74] on input "search" at bounding box center [444, 69] width 80 height 17
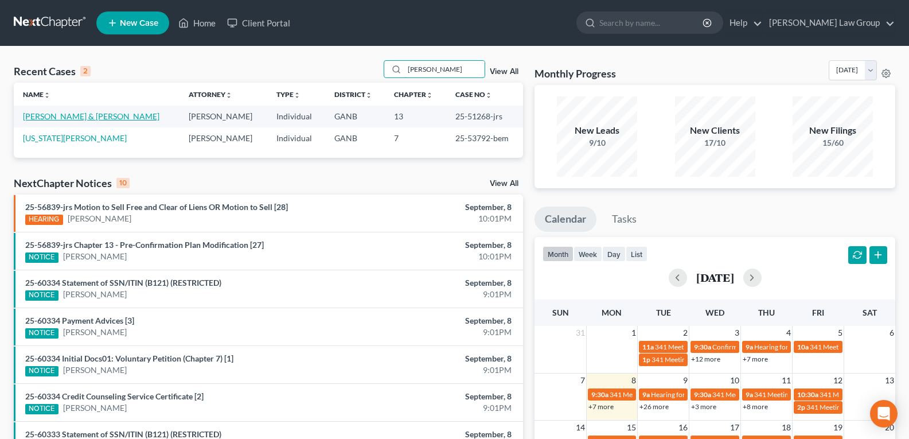
type input "Deborah"
click at [47, 120] on link "[PERSON_NAME] & [PERSON_NAME]" at bounding box center [91, 116] width 136 height 10
select select "0"
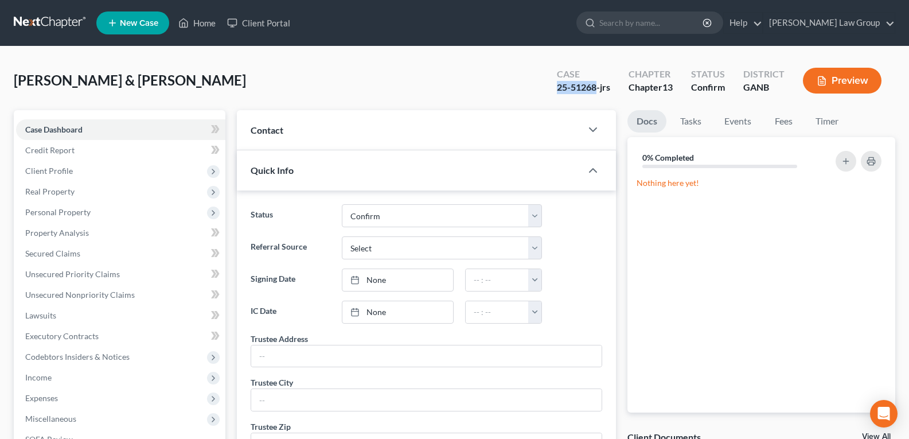
drag, startPoint x: 560, startPoint y: 87, endPoint x: 594, endPoint y: 87, distance: 34.4
click at [594, 87] on div "Case 25-51268-jrs" at bounding box center [583, 82] width 72 height 34
click at [210, 31] on link "Home" at bounding box center [197, 23] width 49 height 21
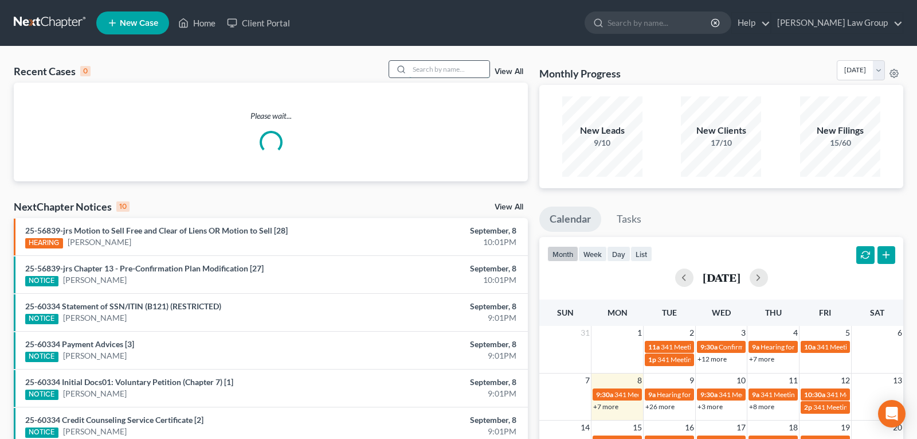
click at [441, 63] on input "search" at bounding box center [449, 69] width 80 height 17
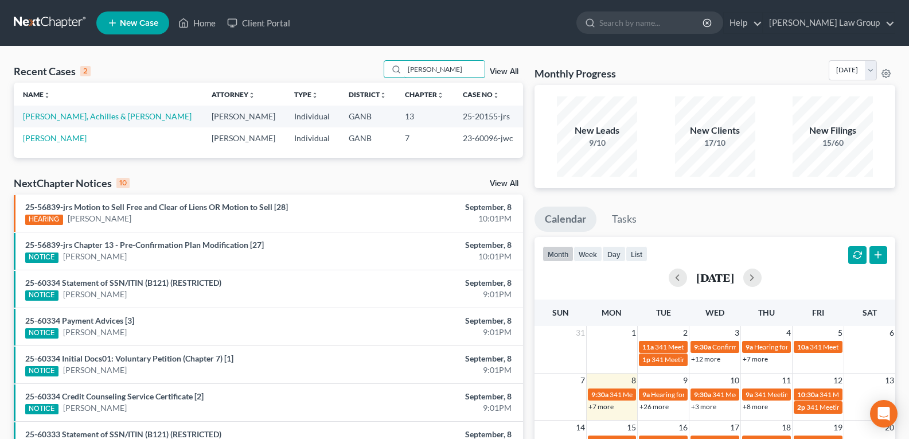
type input "nichols"
drag, startPoint x: 452, startPoint y: 121, endPoint x: 482, endPoint y: 125, distance: 30.1
click at [482, 125] on tr "Nichols, Achilles & Lorenzo Lorena Saedi Individual GANB 13 25-20155-jrs" at bounding box center [268, 115] width 509 height 21
copy tr "25-20155"
drag, startPoint x: 22, startPoint y: 118, endPoint x: 49, endPoint y: 118, distance: 26.9
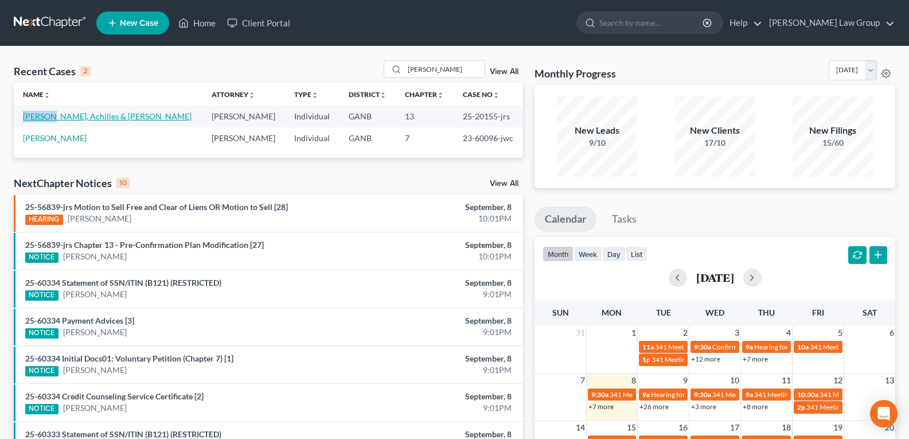
click at [49, 118] on td "Nichols, Achilles & Lorenzo" at bounding box center [108, 115] width 189 height 21
copy link "Nichols"
drag, startPoint x: 436, startPoint y: 118, endPoint x: 480, endPoint y: 125, distance: 44.2
click at [480, 125] on tr "Nichols, Achilles & Lorenzo Lorena Saedi Individual GANB 13 25-20155-jrs" at bounding box center [268, 115] width 509 height 21
click at [425, 106] on td "13" at bounding box center [425, 115] width 58 height 21
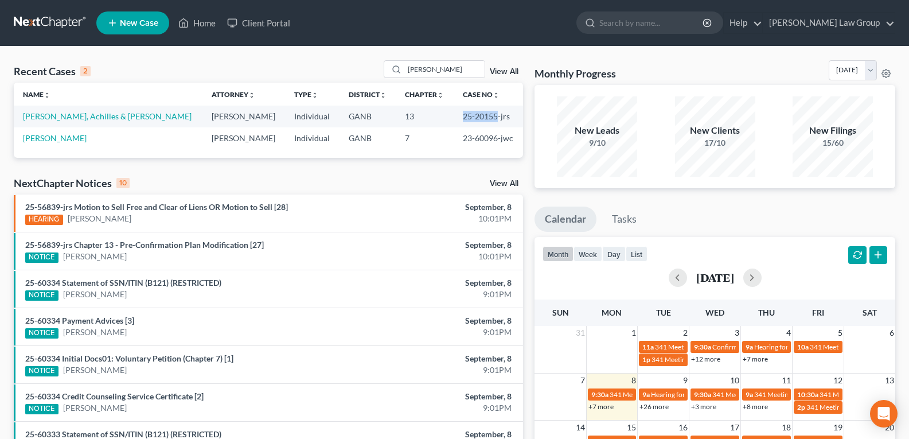
drag, startPoint x: 442, startPoint y: 120, endPoint x: 484, endPoint y: 123, distance: 42.6
click at [484, 123] on td "25-20155-jrs" at bounding box center [487, 115] width 69 height 21
copy td "25-20155"
drag, startPoint x: 431, startPoint y: 68, endPoint x: 304, endPoint y: 67, distance: 126.7
click at [304, 67] on div "Recent Cases 2 nichols View All" at bounding box center [268, 71] width 509 height 22
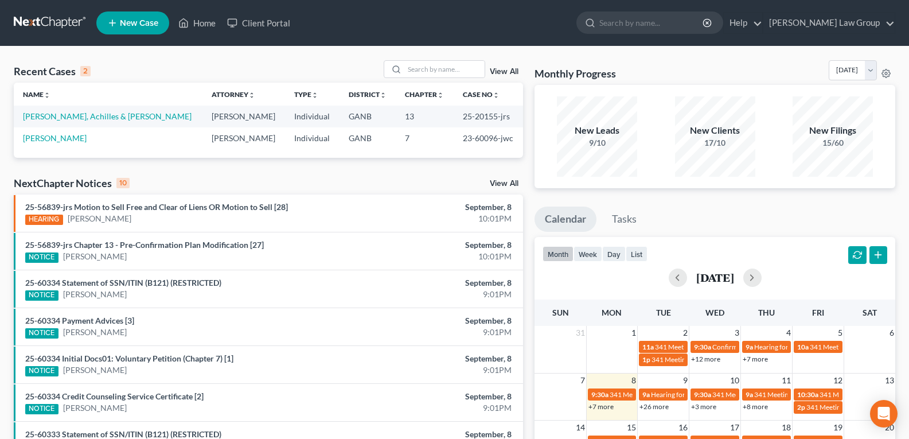
click at [507, 74] on link "View All" at bounding box center [504, 72] width 29 height 8
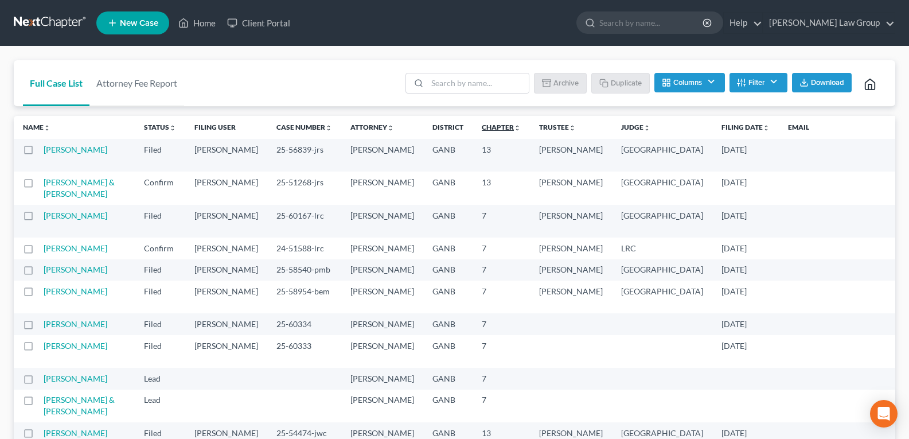
drag, startPoint x: 283, startPoint y: 76, endPoint x: 409, endPoint y: 124, distance: 135.0
click at [284, 79] on div "Full Case List Attorney Fee Report Batch Download Archive Un-archive Duplicate …" at bounding box center [454, 83] width 881 height 46
click at [746, 87] on button "Filter" at bounding box center [758, 82] width 58 height 19
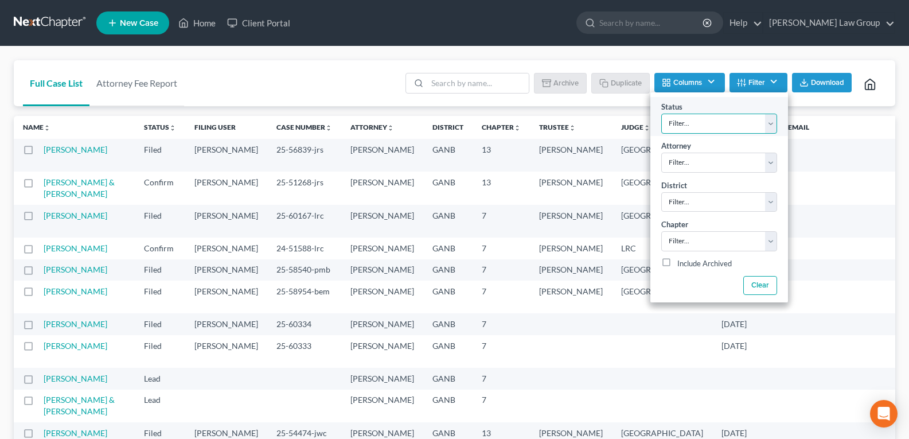
click at [718, 131] on select "Filter... Confirm Discharged Dismissed Filed In Progress Lead Lost Lead Ready t…" at bounding box center [719, 124] width 116 height 20
select select "3"
click at [661, 114] on select "Filter... Confirm Discharged Dismissed Filed In Progress Lead Lost Lead Ready t…" at bounding box center [719, 124] width 116 height 20
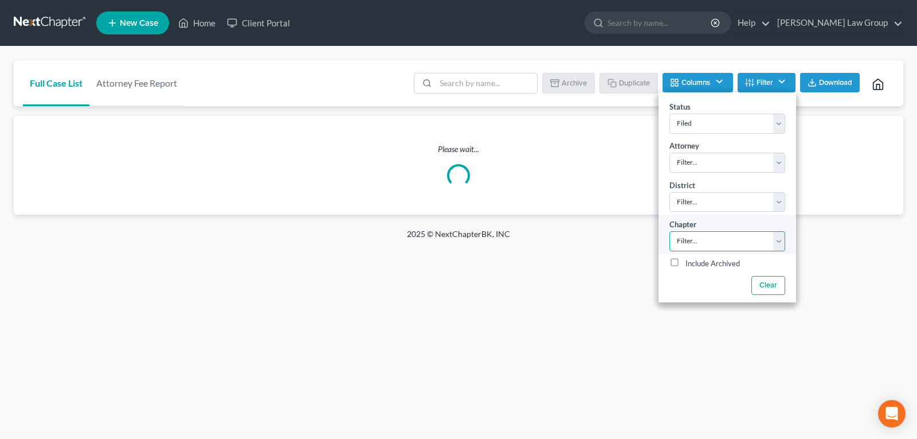
click at [697, 248] on select "Filter... 7 11 13" at bounding box center [728, 241] width 116 height 20
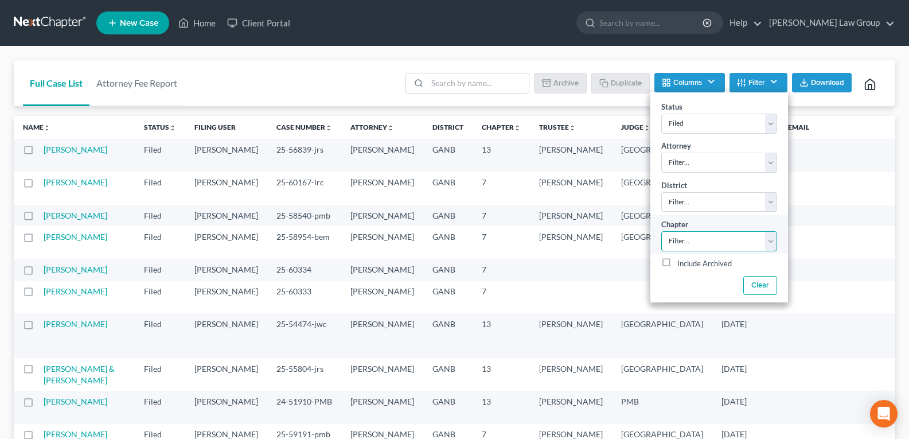
select select "2"
click at [661, 231] on select "Filter... 7 11 13" at bounding box center [719, 241] width 116 height 20
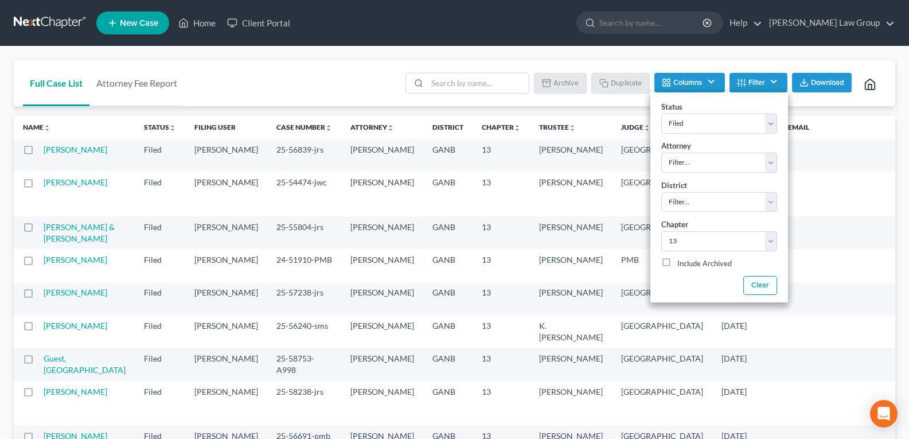
drag, startPoint x: 285, startPoint y: 59, endPoint x: 303, endPoint y: 60, distance: 17.8
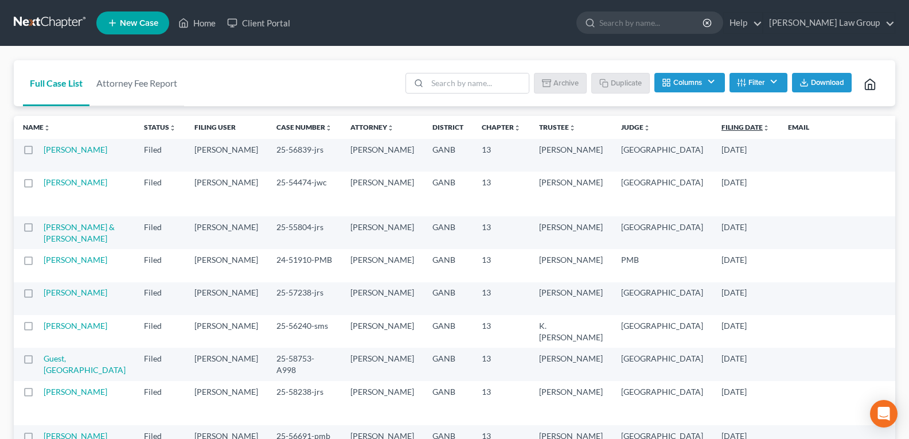
click at [721, 128] on link "Filing Date unfold_more expand_more expand_less" at bounding box center [745, 127] width 48 height 9
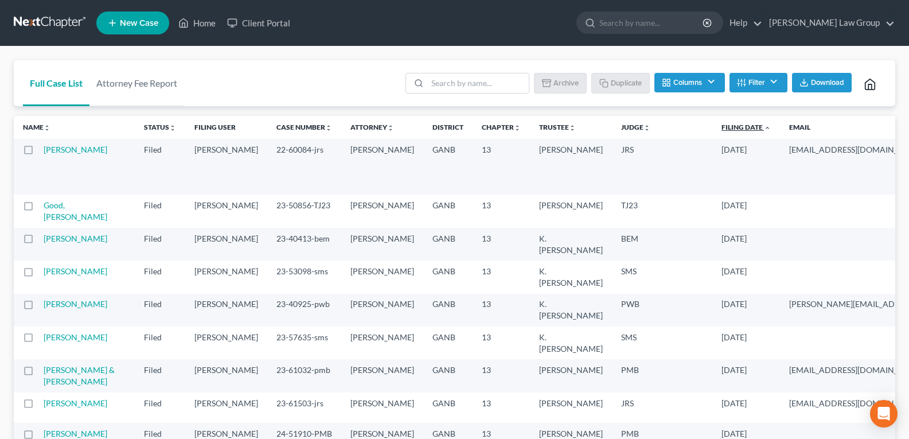
click at [721, 127] on link "Filing Date unfold_more expand_more expand_less" at bounding box center [745, 127] width 49 height 9
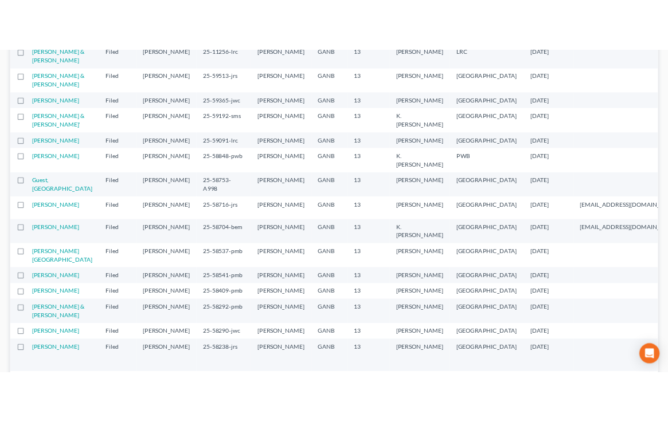
scroll to position [459, 0]
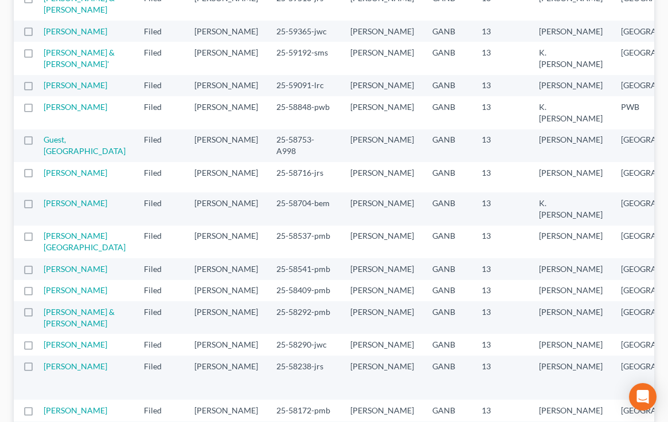
click at [39, 34] on label at bounding box center [39, 34] width 0 height 0
click at [44, 33] on input "checkbox" at bounding box center [47, 29] width 7 height 7
checkbox input "true"
click at [39, 1] on label at bounding box center [39, 1] width 0 height 0
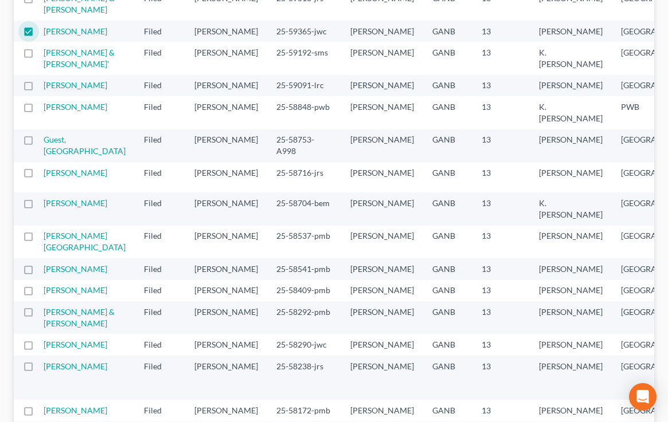
checkbox input "true"
click at [39, 34] on label at bounding box center [39, 34] width 0 height 0
click at [44, 33] on input "checkbox" at bounding box center [47, 29] width 7 height 7
checkbox input "false"
